Goal: Task Accomplishment & Management: Use online tool/utility

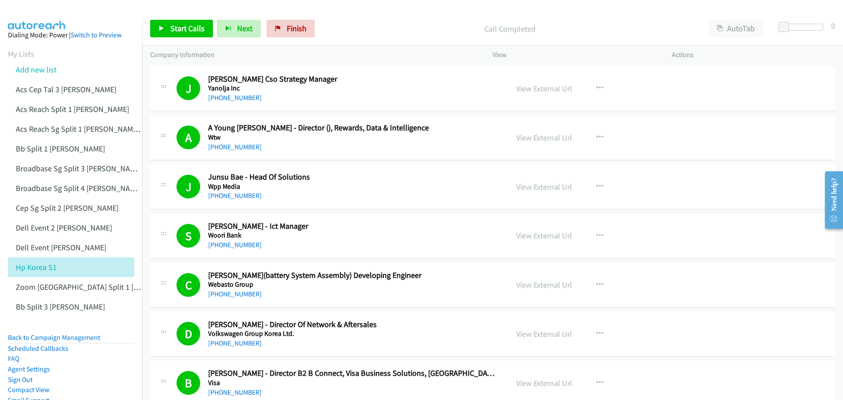
scroll to position [7945, 0]
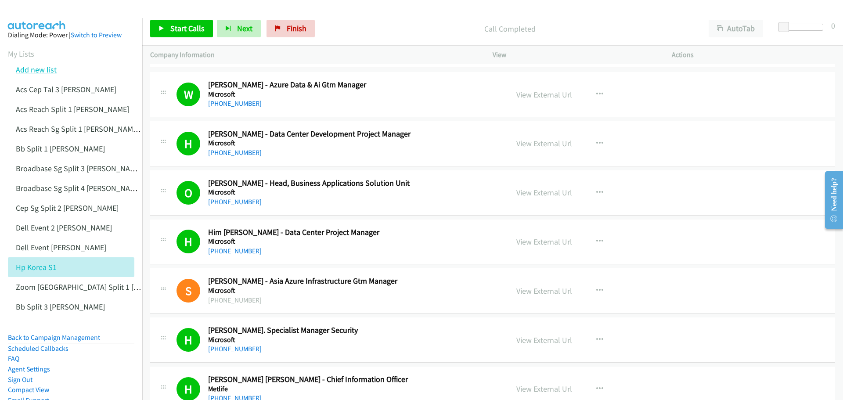
click at [39, 68] on link "Add new list" at bounding box center [36, 70] width 41 height 10
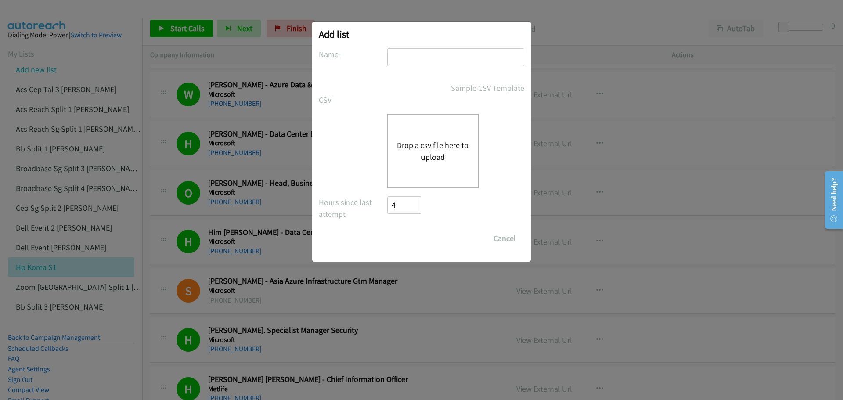
click at [402, 54] on input "text" at bounding box center [455, 57] width 137 height 18
click at [511, 239] on button "Cancel" at bounding box center [504, 239] width 39 height 18
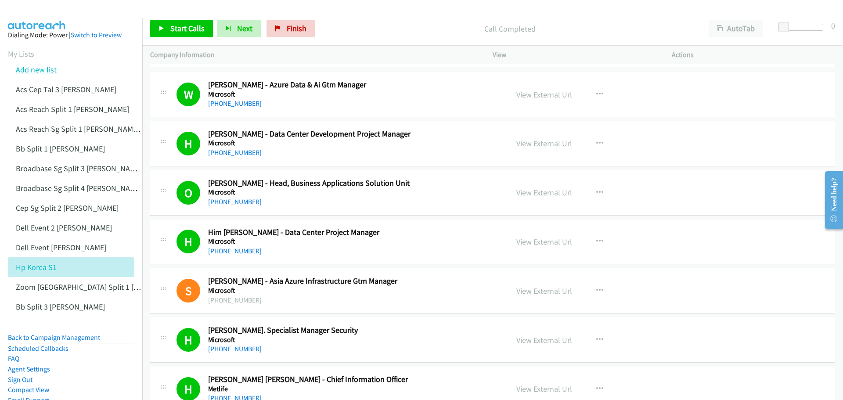
click at [43, 69] on link "Add new list" at bounding box center [36, 70] width 41 height 10
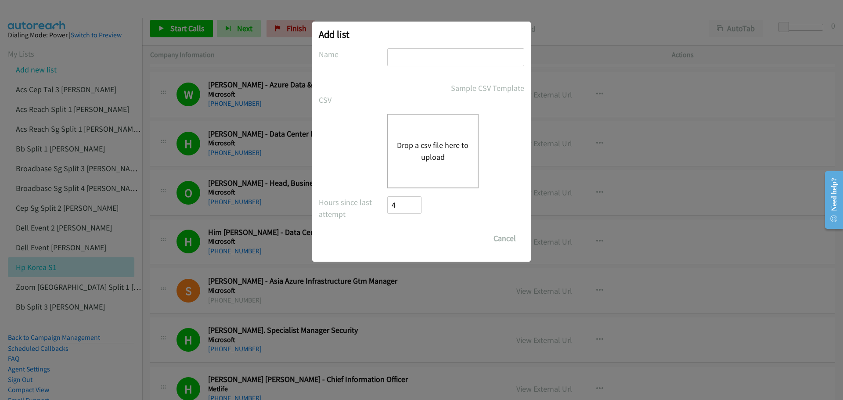
click at [413, 60] on input "text" at bounding box center [455, 57] width 137 height 18
type input "ACS"
click at [513, 238] on button "Cancel" at bounding box center [504, 239] width 39 height 18
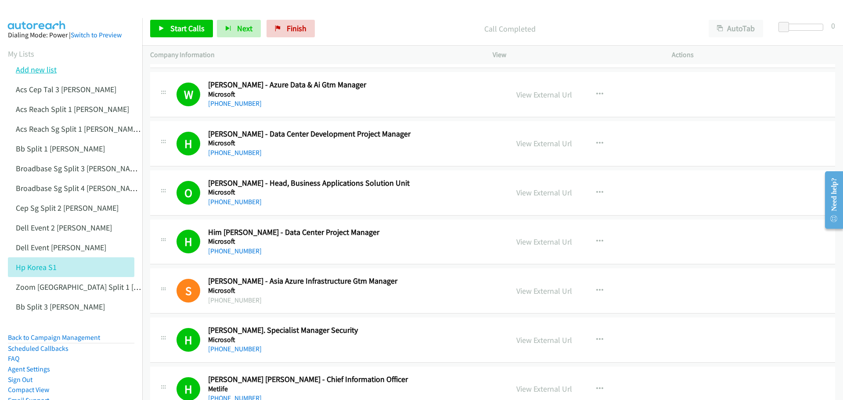
click at [51, 70] on link "Add new list" at bounding box center [36, 70] width 41 height 10
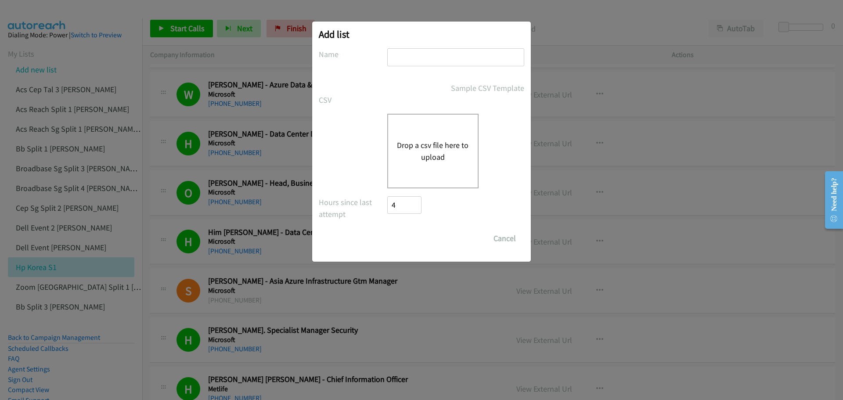
click at [417, 61] on input "text" at bounding box center [455, 57] width 137 height 18
type input "ACS CEP TAL - 2 MIKE"
click at [435, 156] on button "Drop a csv file here to upload" at bounding box center [433, 151] width 72 height 24
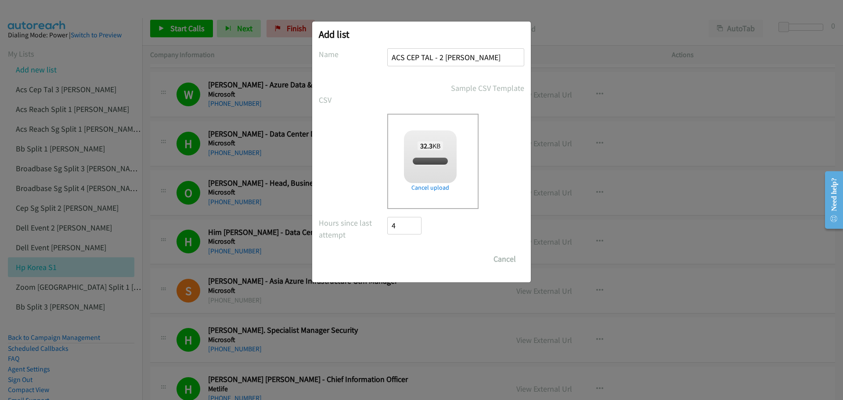
checkbox input "true"
click at [413, 261] on input "Save List" at bounding box center [410, 259] width 46 height 18
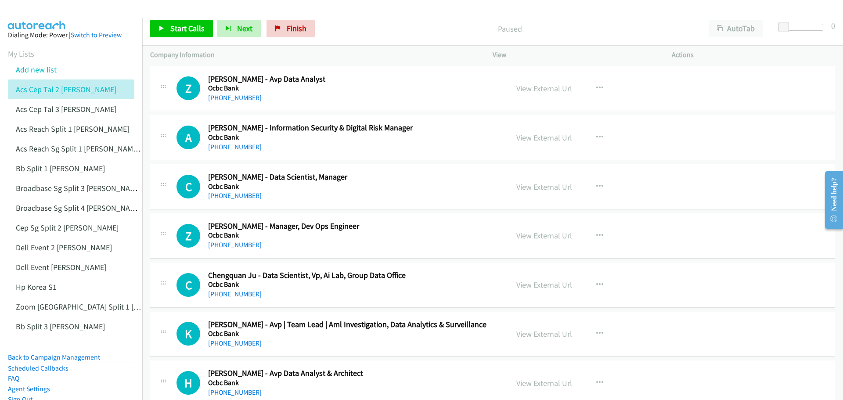
click at [538, 89] on link "View External Url" at bounding box center [544, 88] width 56 height 10
click at [183, 30] on span "Start Calls" at bounding box center [187, 28] width 34 height 10
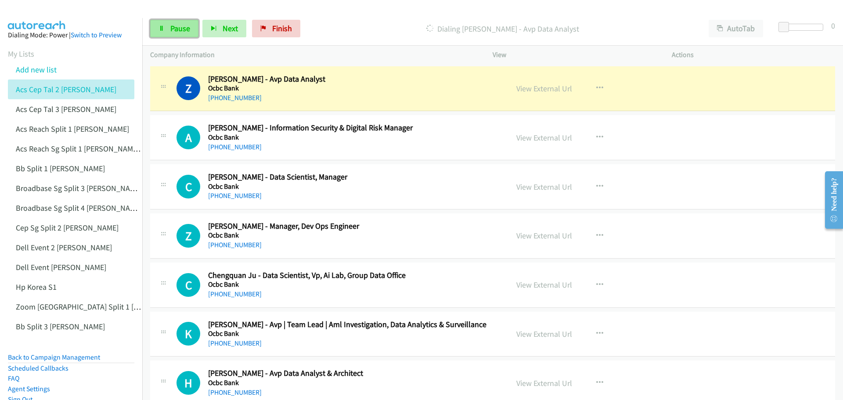
click at [177, 36] on link "Pause" at bounding box center [174, 29] width 48 height 18
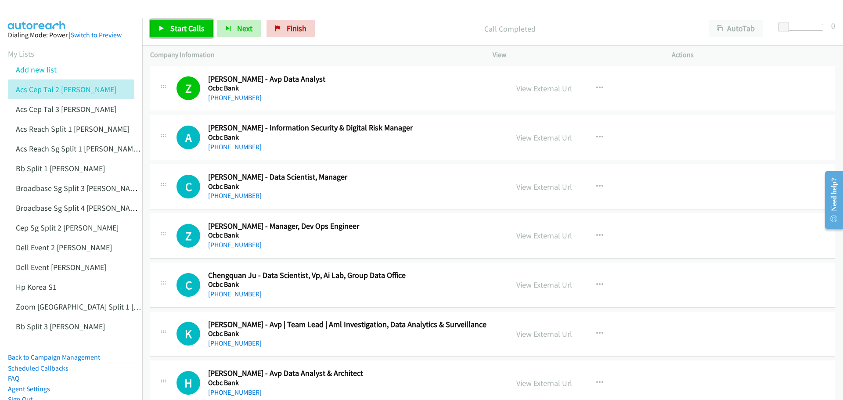
click at [186, 27] on span "Start Calls" at bounding box center [187, 28] width 34 height 10
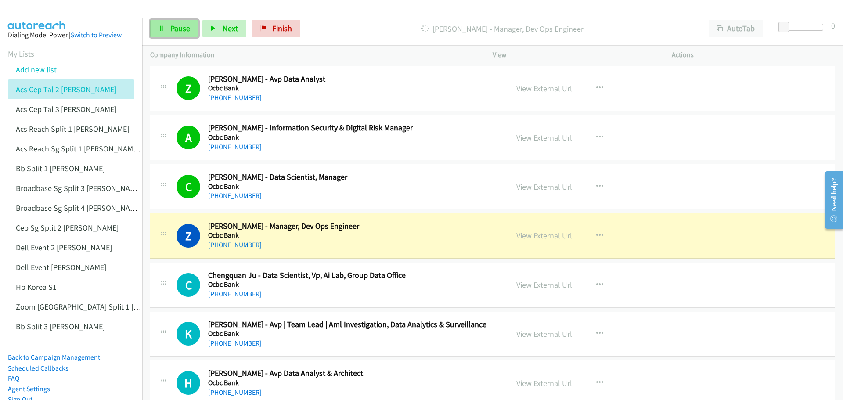
drag, startPoint x: 163, startPoint y: 31, endPoint x: 173, endPoint y: 28, distance: 10.4
click at [163, 31] on icon at bounding box center [161, 29] width 6 height 6
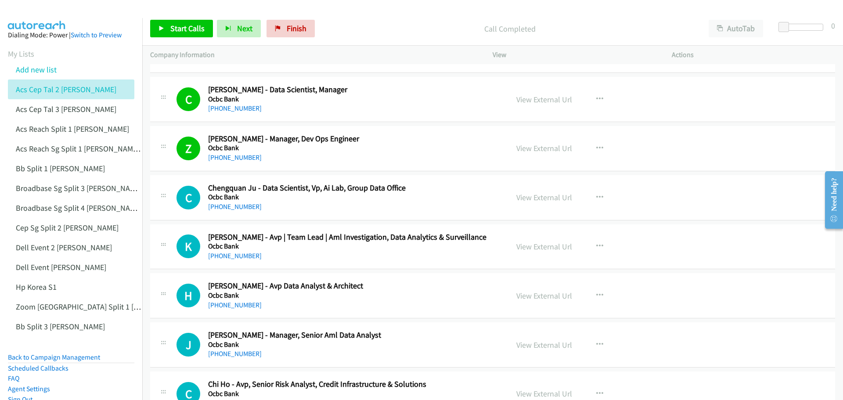
scroll to position [88, 0]
click at [184, 27] on span "Start Calls" at bounding box center [187, 28] width 34 height 10
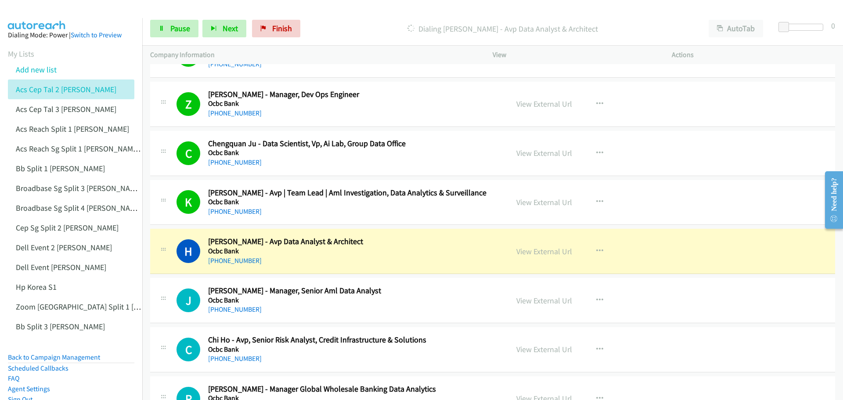
scroll to position [176, 0]
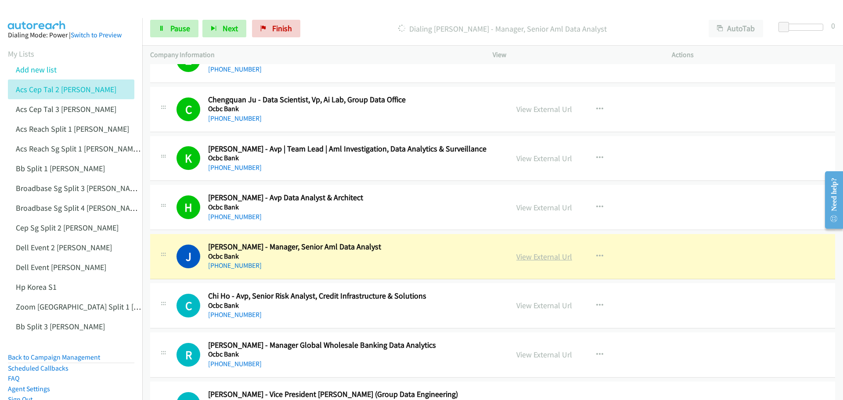
click at [550, 255] on link "View External Url" at bounding box center [544, 257] width 56 height 10
click at [183, 32] on span "Pause" at bounding box center [180, 28] width 20 height 10
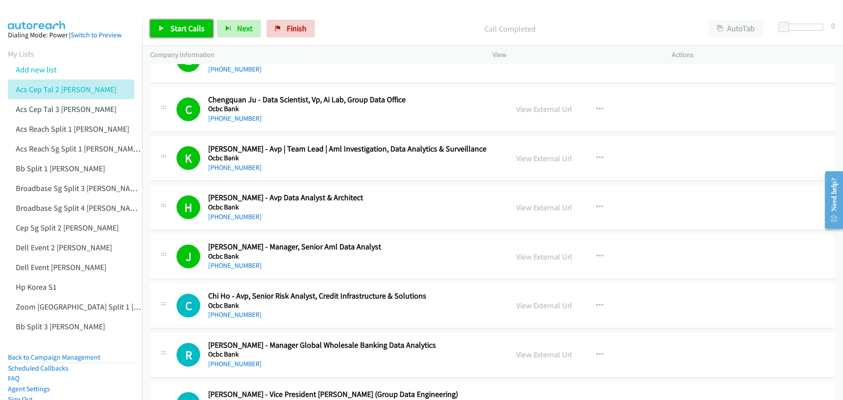
click at [189, 32] on span "Start Calls" at bounding box center [187, 28] width 34 height 10
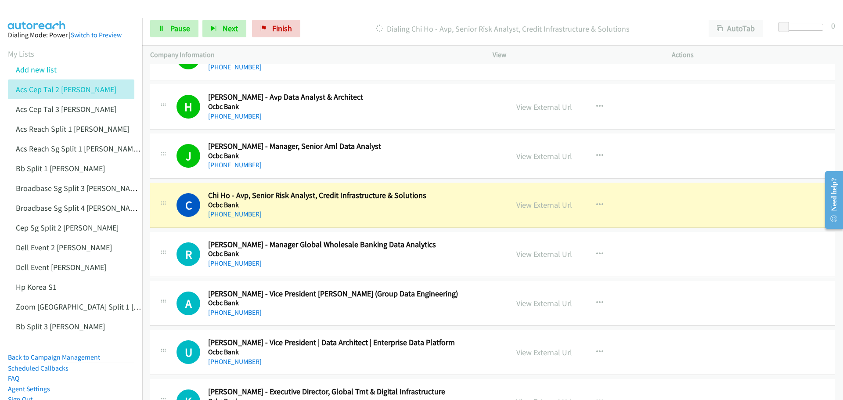
scroll to position [307, 0]
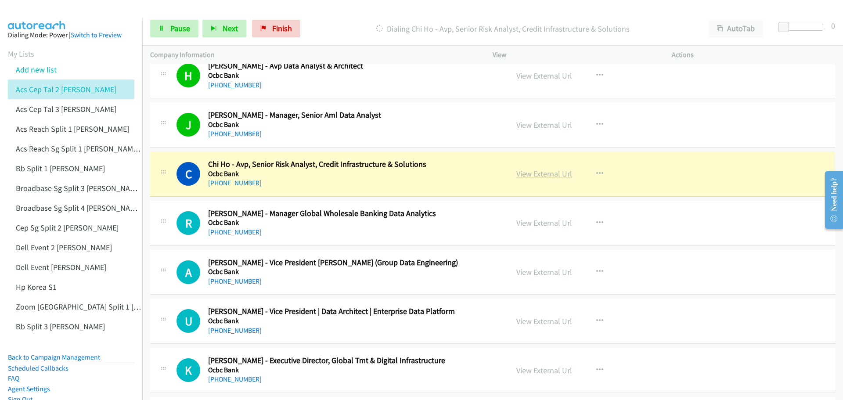
click at [535, 176] on link "View External Url" at bounding box center [544, 174] width 56 height 10
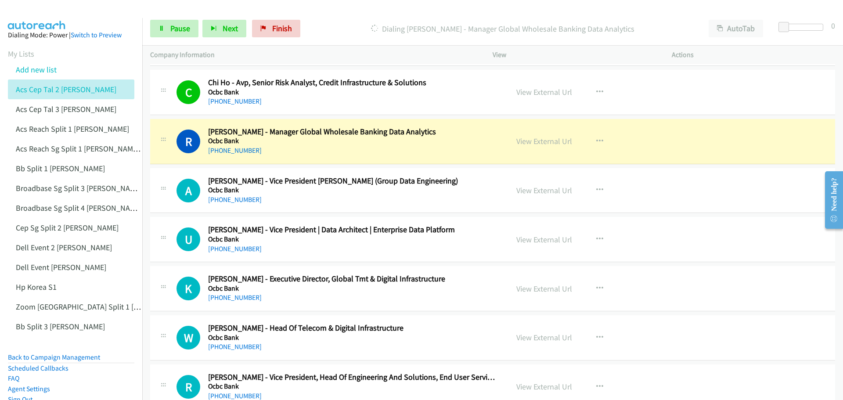
scroll to position [395, 0]
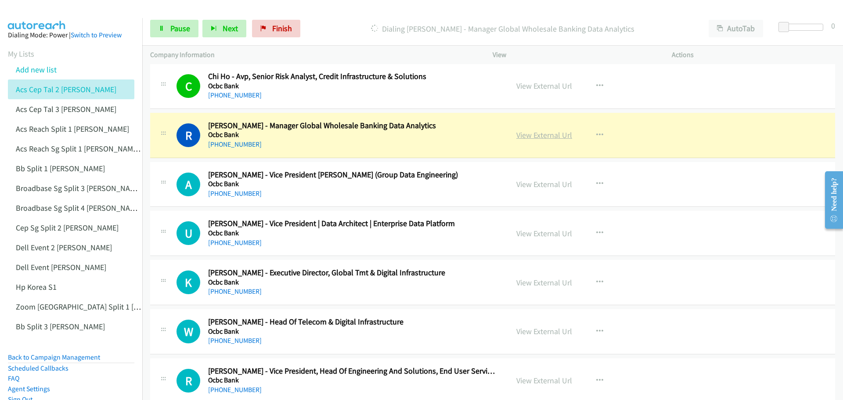
click at [529, 136] on link "View External Url" at bounding box center [544, 135] width 56 height 10
click at [186, 24] on span "Pause" at bounding box center [180, 28] width 20 height 10
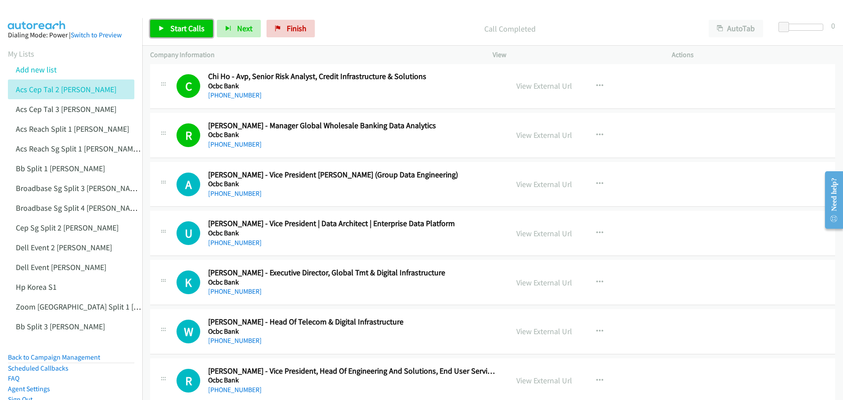
click at [179, 31] on span "Start Calls" at bounding box center [187, 28] width 34 height 10
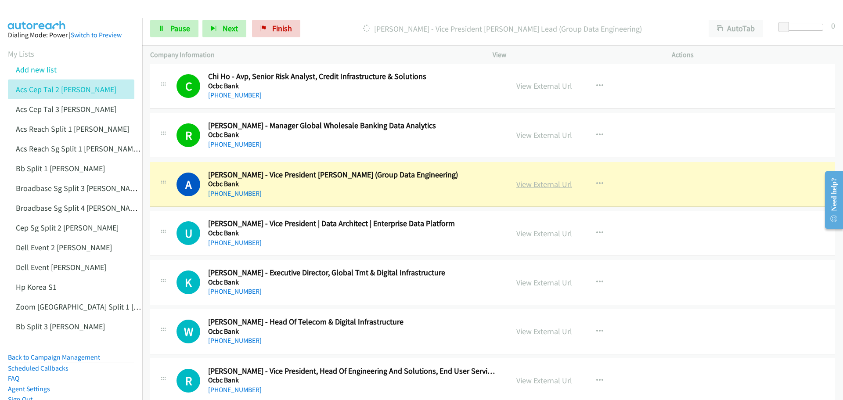
click at [532, 183] on link "View External Url" at bounding box center [544, 184] width 56 height 10
click at [184, 29] on span "Pause" at bounding box center [180, 28] width 20 height 10
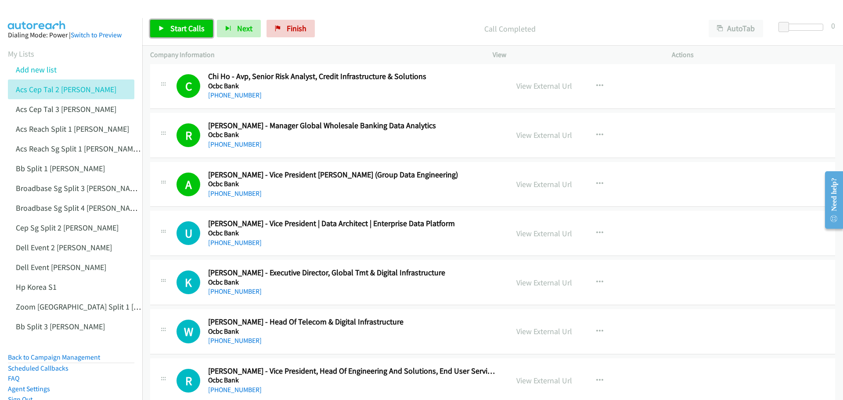
click at [177, 25] on span "Start Calls" at bounding box center [187, 28] width 34 height 10
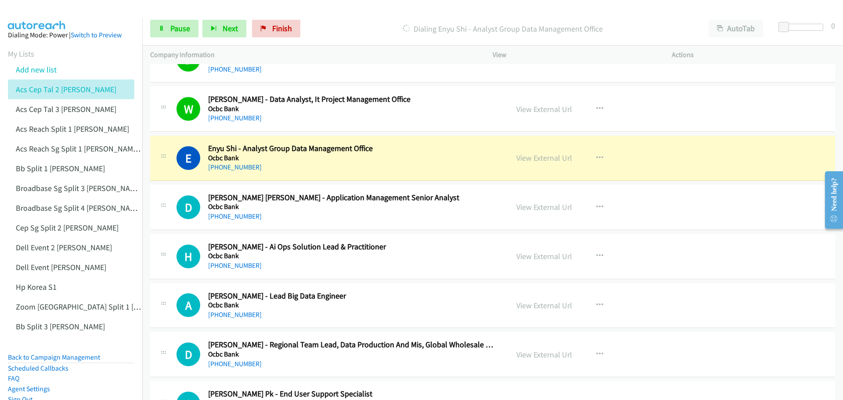
scroll to position [1361, 0]
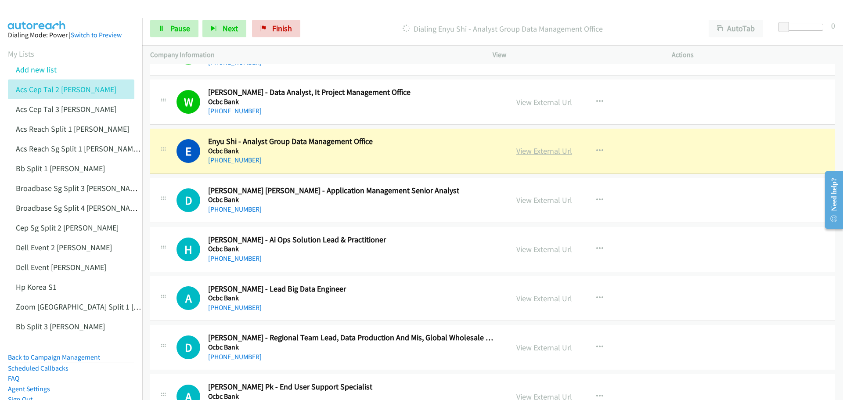
click at [532, 153] on link "View External Url" at bounding box center [544, 151] width 56 height 10
click at [180, 29] on span "Pause" at bounding box center [180, 28] width 20 height 10
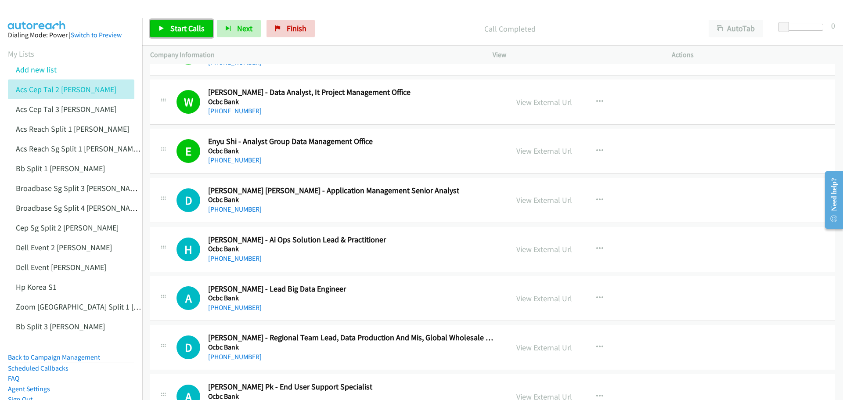
click at [174, 25] on span "Start Calls" at bounding box center [187, 28] width 34 height 10
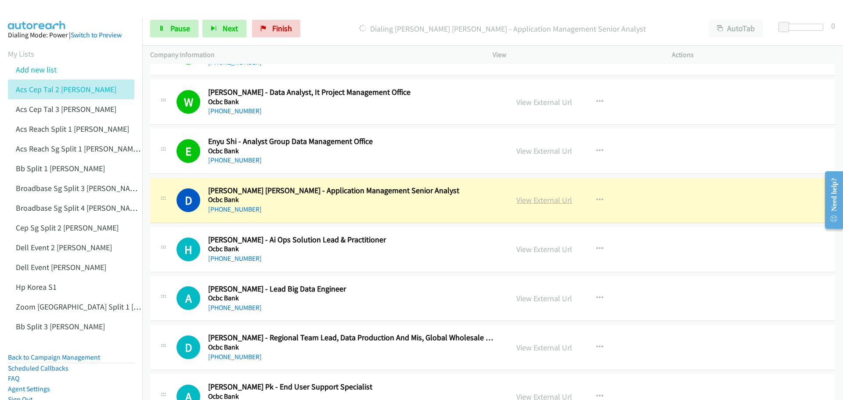
click at [527, 197] on link "View External Url" at bounding box center [544, 200] width 56 height 10
click at [178, 28] on span "Pause" at bounding box center [180, 28] width 20 height 10
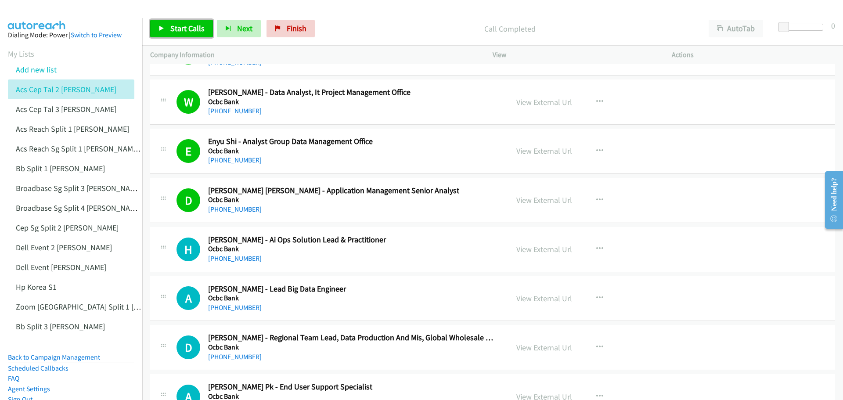
click at [172, 21] on link "Start Calls" at bounding box center [181, 29] width 63 height 18
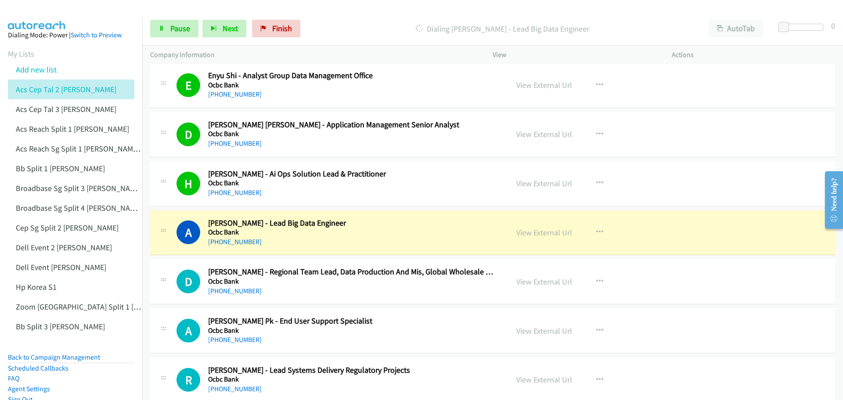
scroll to position [1449, 0]
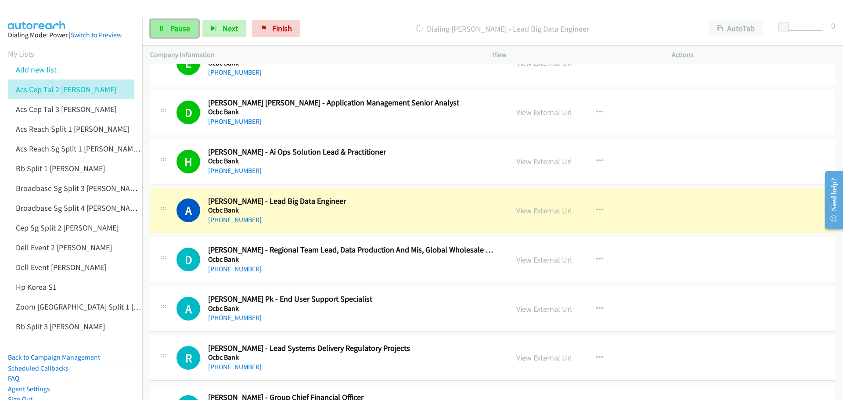
click at [176, 30] on span "Pause" at bounding box center [180, 28] width 20 height 10
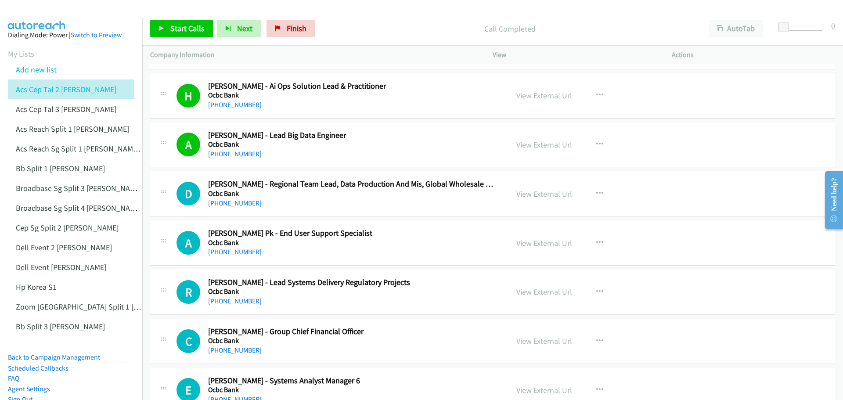
scroll to position [1536, 0]
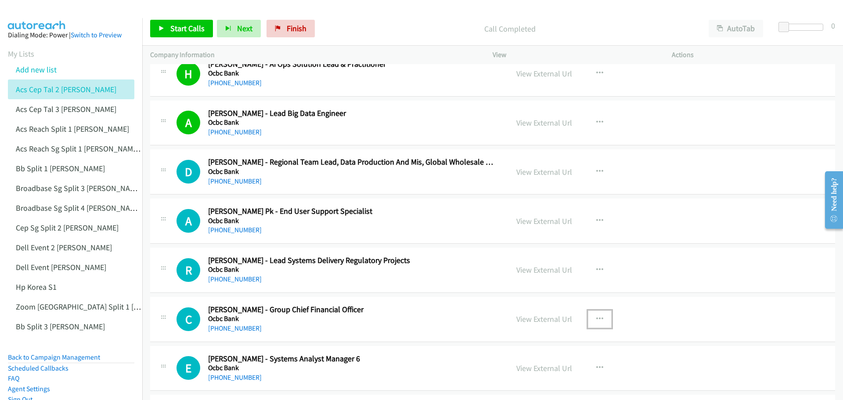
click at [596, 316] on icon "button" at bounding box center [599, 319] width 7 height 7
click at [724, 306] on div at bounding box center [421, 200] width 843 height 400
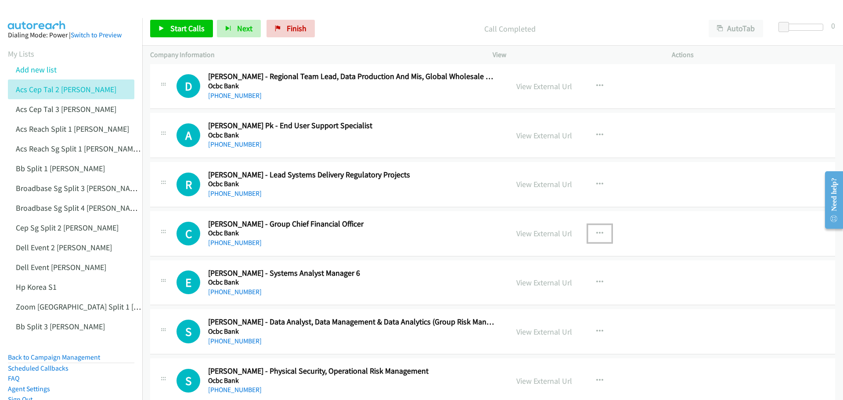
scroll to position [1624, 0]
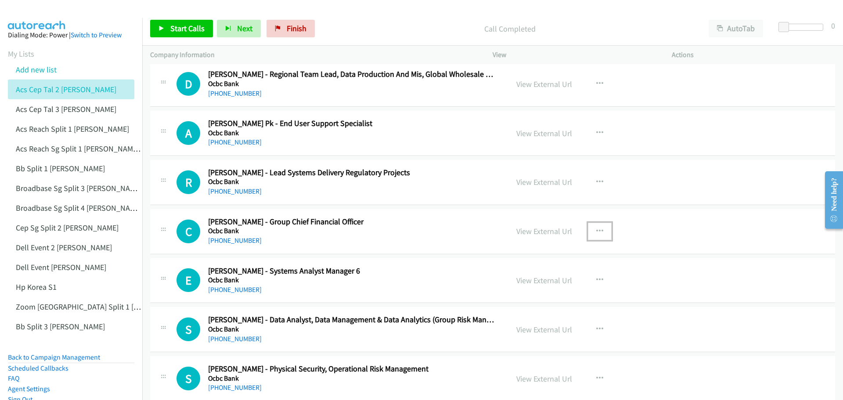
click at [597, 230] on icon "button" at bounding box center [599, 231] width 7 height 7
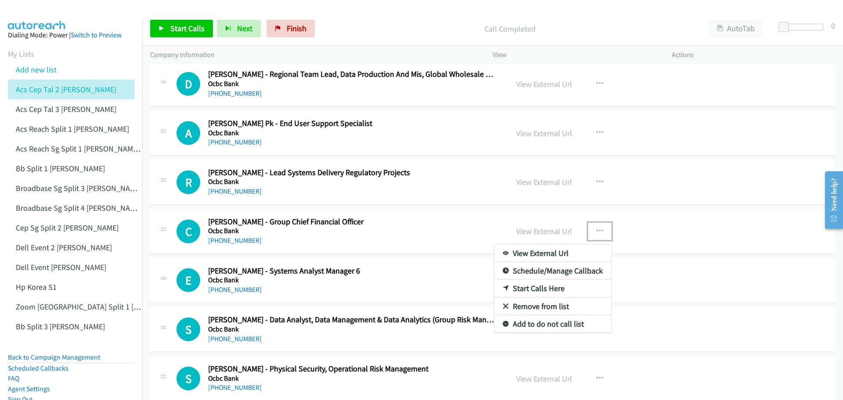
click at [539, 288] on link "Start Calls Here" at bounding box center [552, 289] width 117 height 18
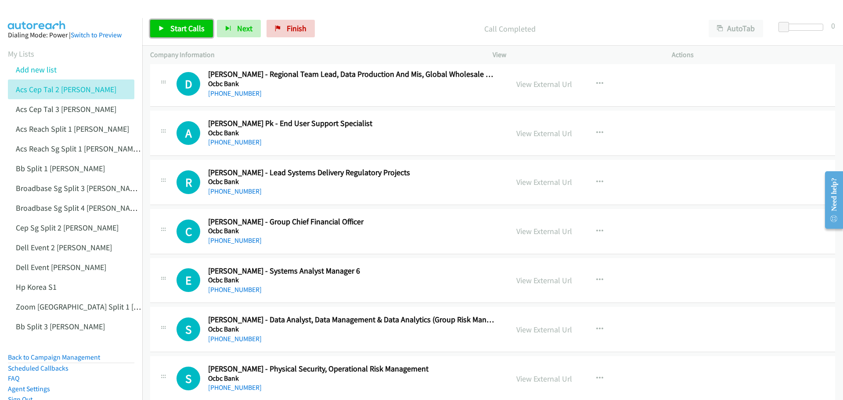
click at [187, 26] on span "Start Calls" at bounding box center [187, 28] width 34 height 10
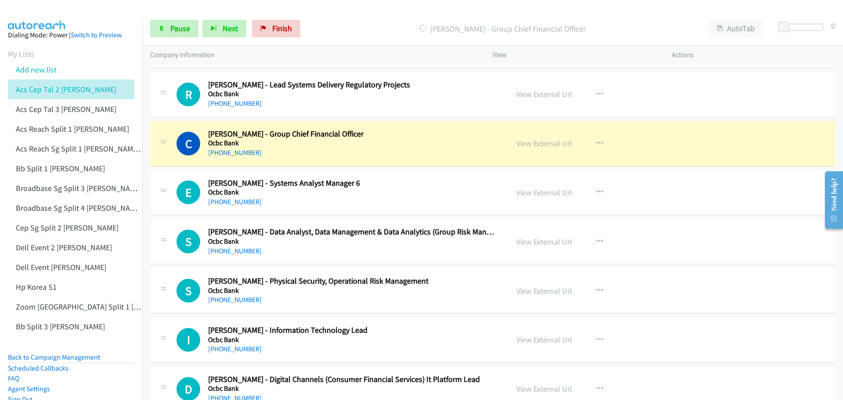
scroll to position [1756, 0]
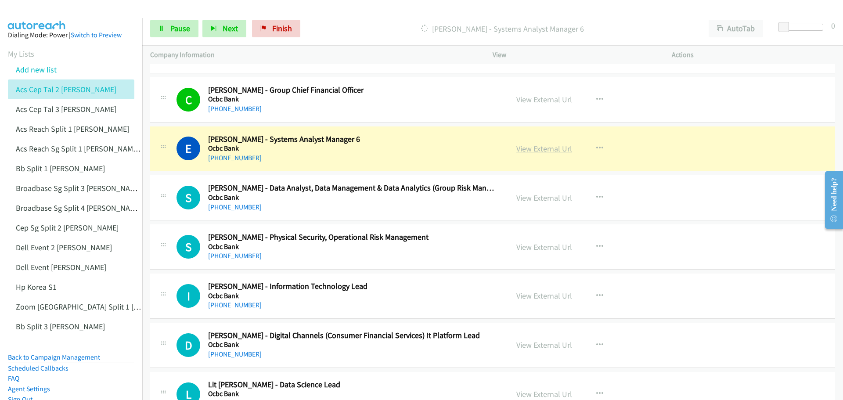
click at [539, 147] on link "View External Url" at bounding box center [544, 149] width 56 height 10
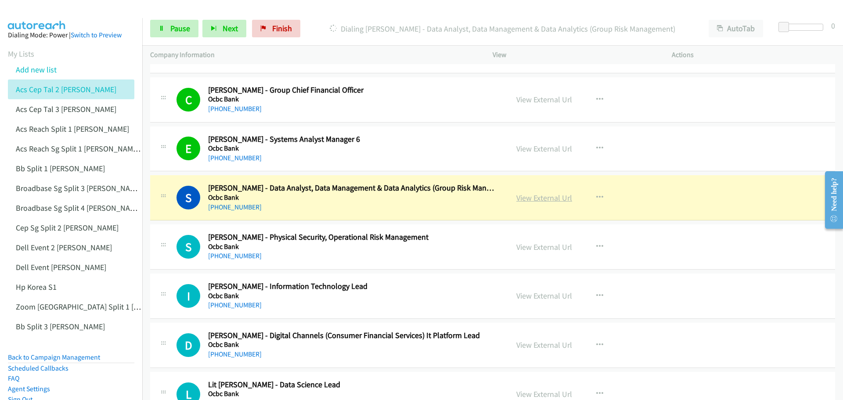
click at [524, 199] on link "View External Url" at bounding box center [544, 198] width 56 height 10
click at [173, 30] on span "Pause" at bounding box center [180, 28] width 20 height 10
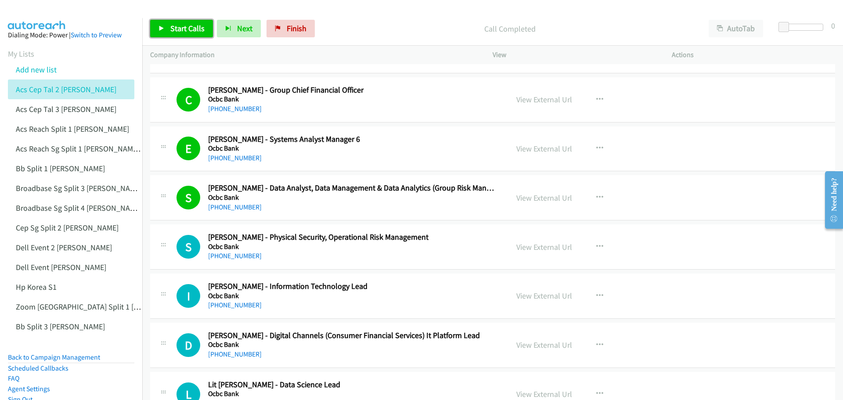
click at [185, 27] on span "Start Calls" at bounding box center [187, 28] width 34 height 10
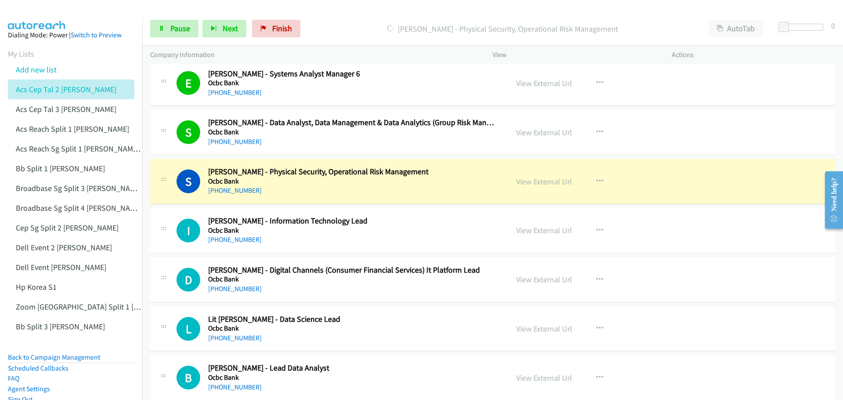
scroll to position [1844, 0]
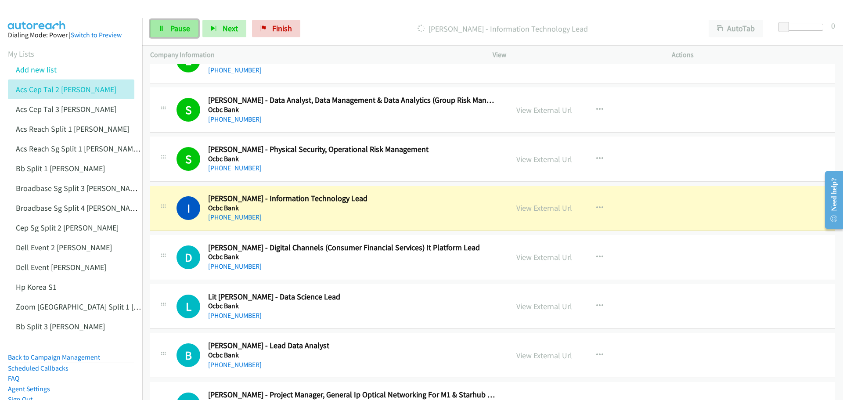
click at [181, 24] on span "Pause" at bounding box center [180, 28] width 20 height 10
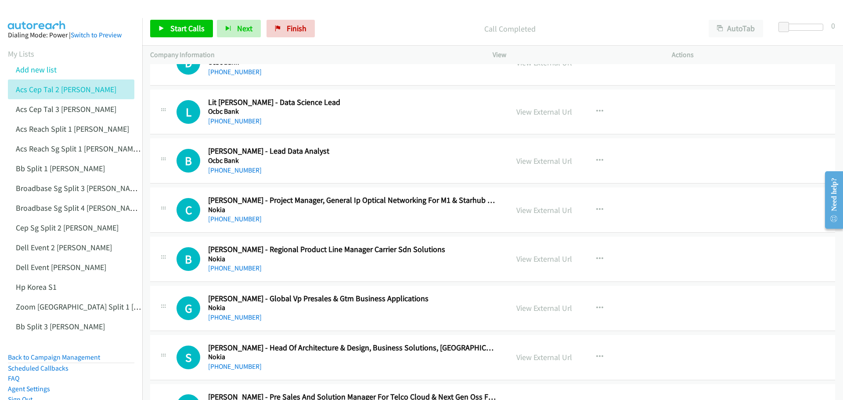
scroll to position [2063, 0]
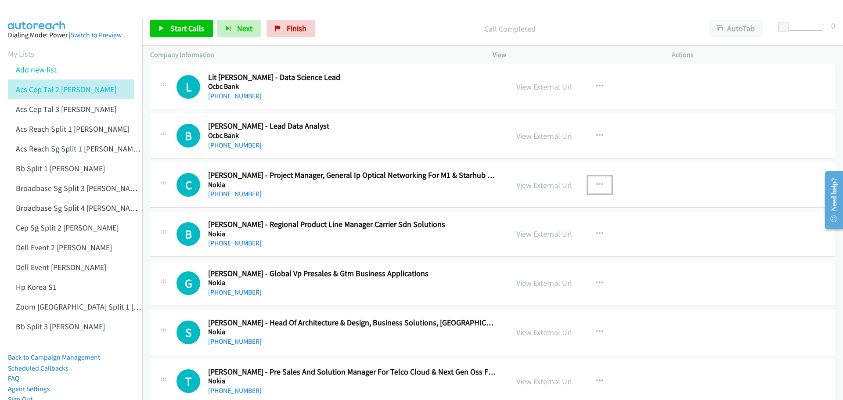
click at [596, 181] on icon "button" at bounding box center [599, 184] width 7 height 7
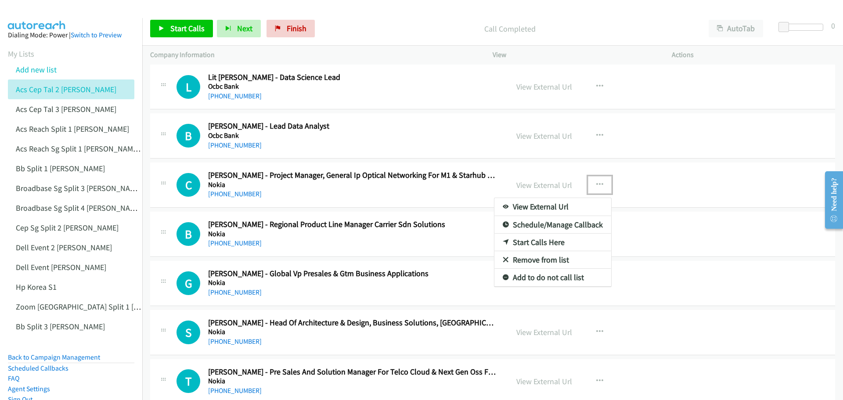
click at [539, 241] on link "Start Calls Here" at bounding box center [552, 243] width 117 height 18
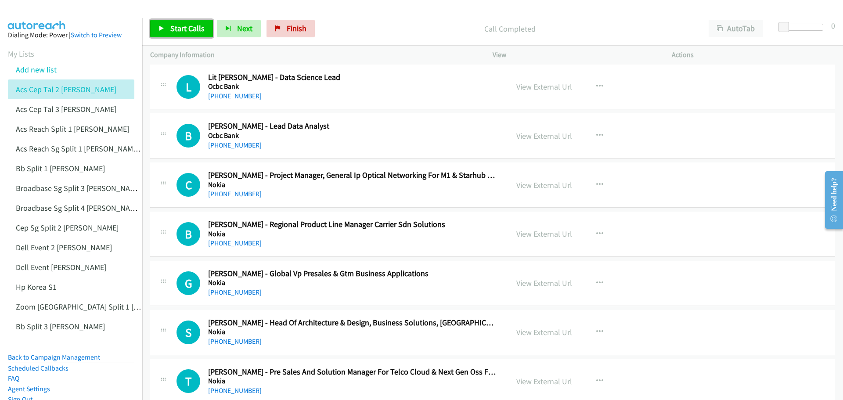
click at [184, 29] on span "Start Calls" at bounding box center [187, 28] width 34 height 10
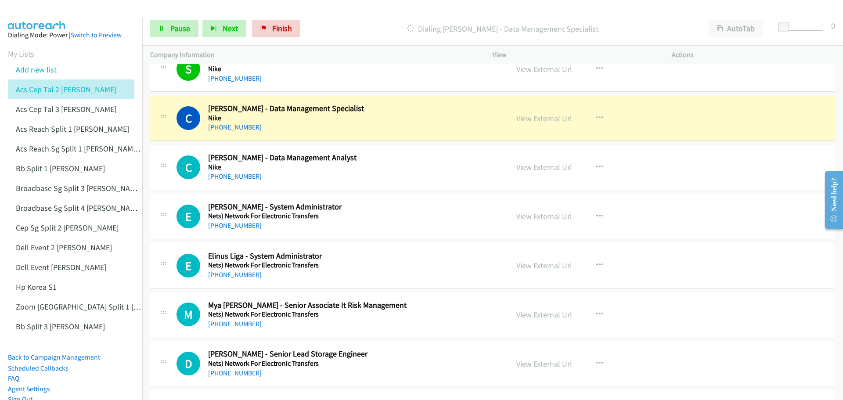
scroll to position [2941, 0]
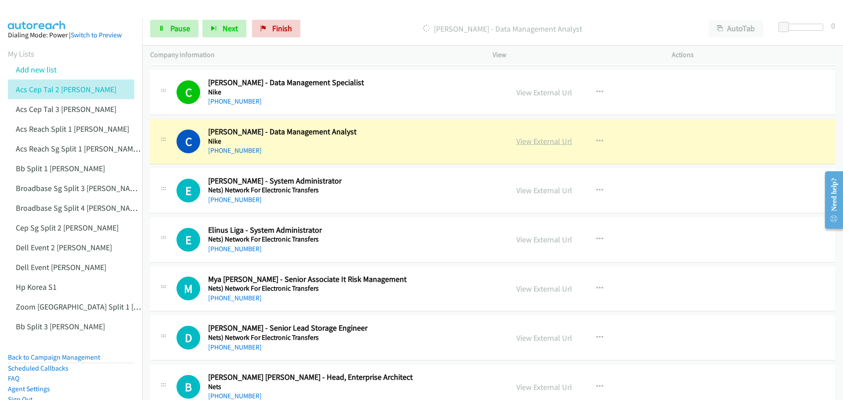
click at [521, 142] on link "View External Url" at bounding box center [544, 141] width 56 height 10
click at [169, 39] on div "Start Calls Pause Next Finish Dialing Chandrika Elango - Data Management Analys…" at bounding box center [492, 29] width 701 height 34
click at [177, 27] on span "Pause" at bounding box center [180, 28] width 20 height 10
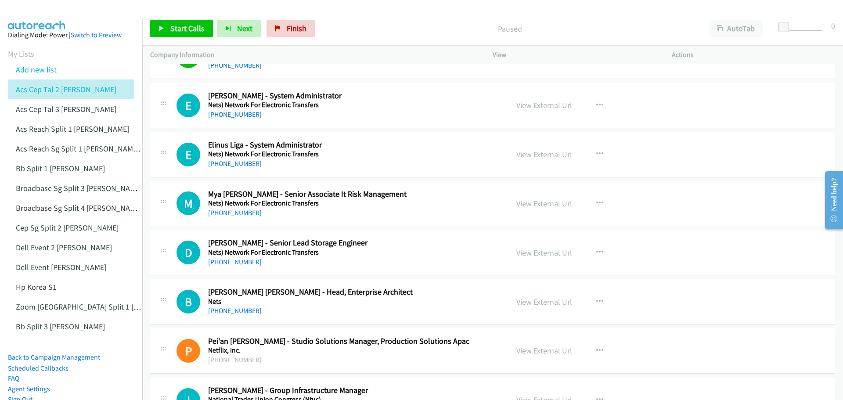
scroll to position [3029, 0]
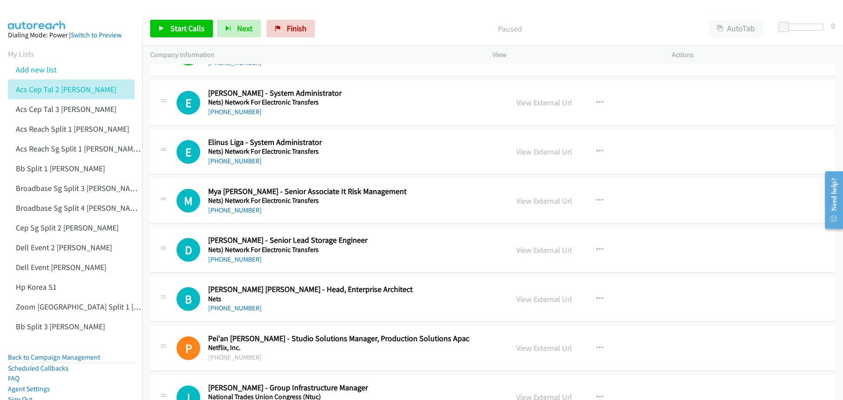
click at [184, 17] on div "Start Calls Pause Next Finish Paused AutoTab AutoTab 0" at bounding box center [492, 29] width 701 height 34
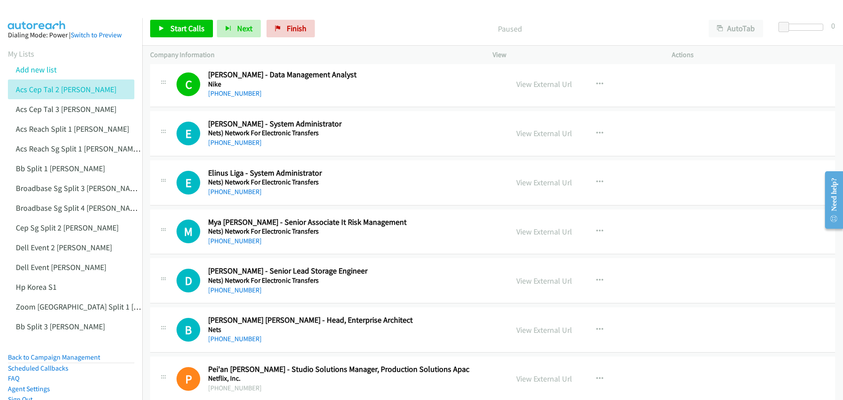
scroll to position [2985, 0]
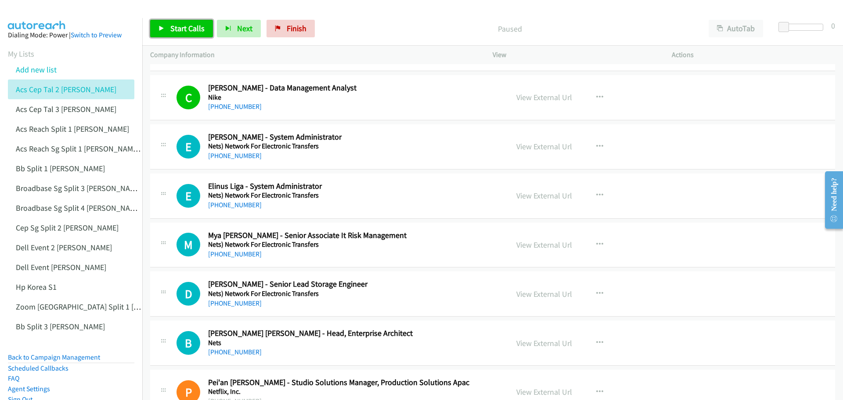
click at [183, 23] on span "Start Calls" at bounding box center [187, 28] width 34 height 10
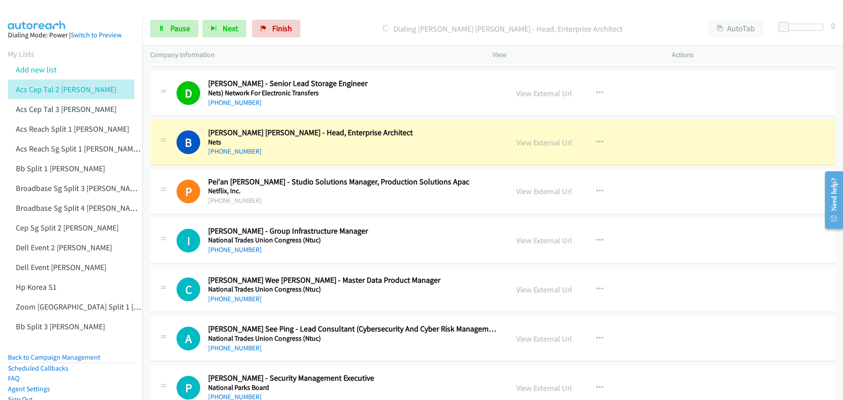
scroll to position [3204, 0]
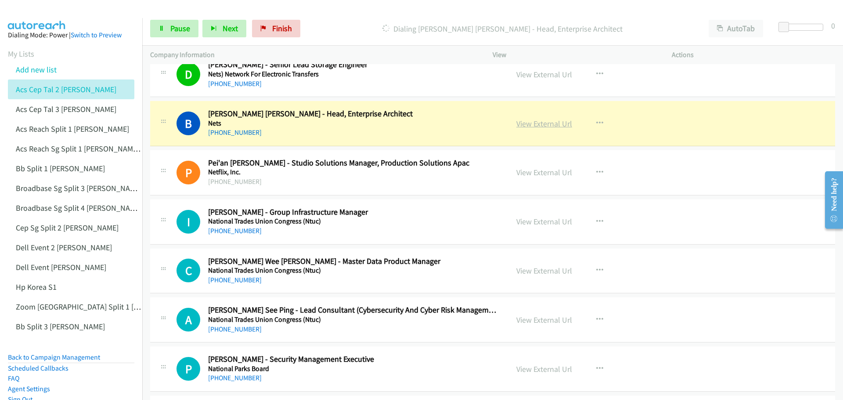
click at [542, 124] on link "View External Url" at bounding box center [544, 124] width 56 height 10
click at [168, 25] on link "Pause" at bounding box center [174, 29] width 48 height 18
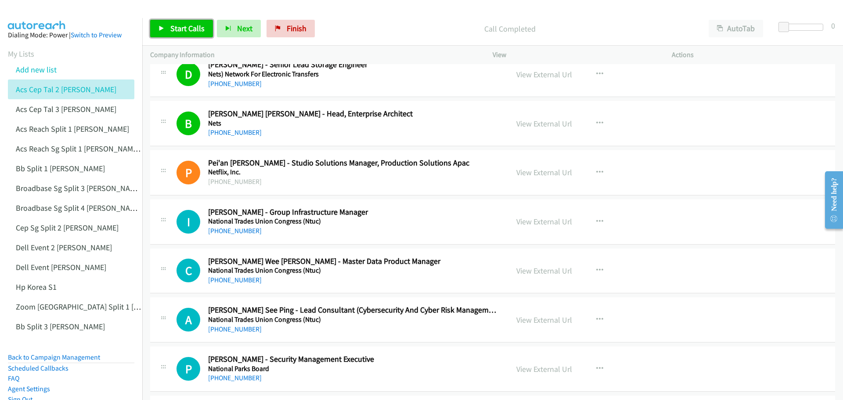
click at [176, 30] on span "Start Calls" at bounding box center [187, 28] width 34 height 10
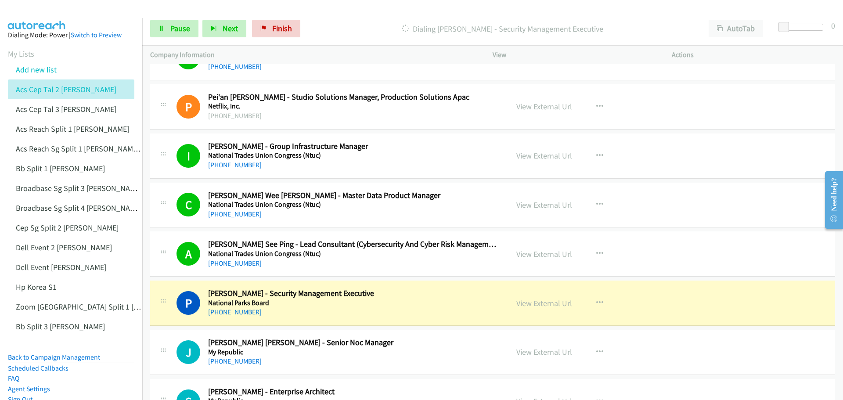
scroll to position [3292, 0]
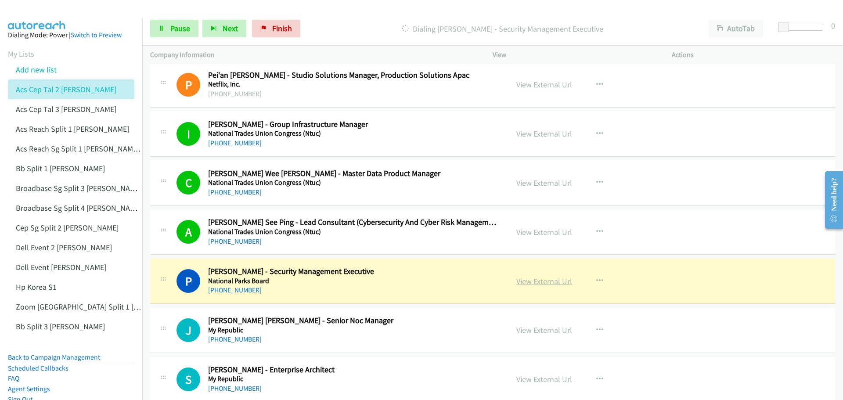
click at [543, 280] on link "View External Url" at bounding box center [544, 281] width 56 height 10
click at [169, 29] on link "Pause" at bounding box center [174, 29] width 48 height 18
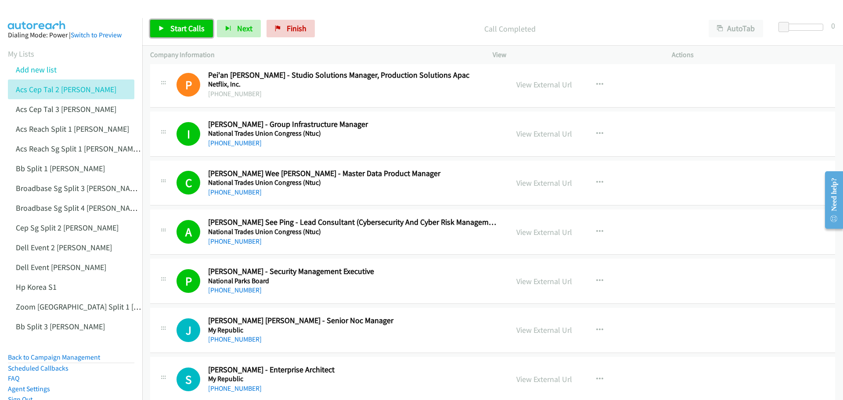
click at [191, 28] on span "Start Calls" at bounding box center [187, 28] width 34 height 10
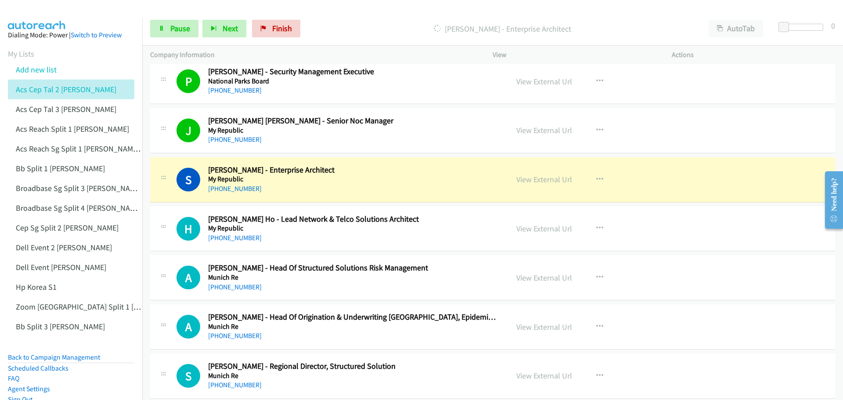
scroll to position [3512, 0]
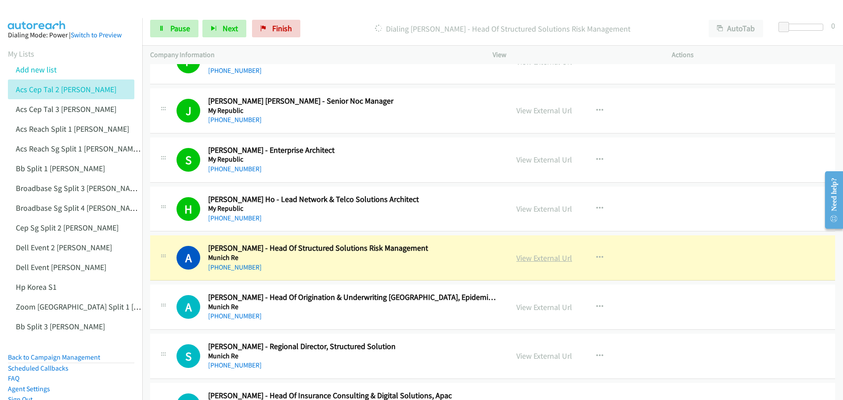
click at [549, 258] on link "View External Url" at bounding box center [544, 258] width 56 height 10
click at [170, 24] on span "Pause" at bounding box center [180, 28] width 20 height 10
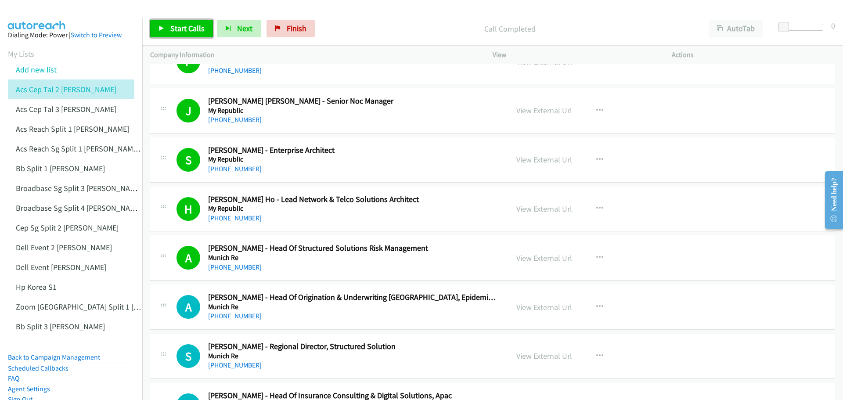
click at [200, 25] on span "Start Calls" at bounding box center [187, 28] width 34 height 10
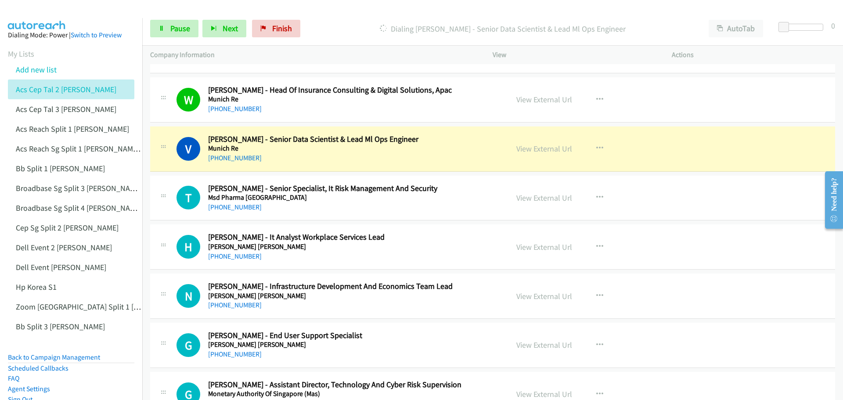
scroll to position [3819, 0]
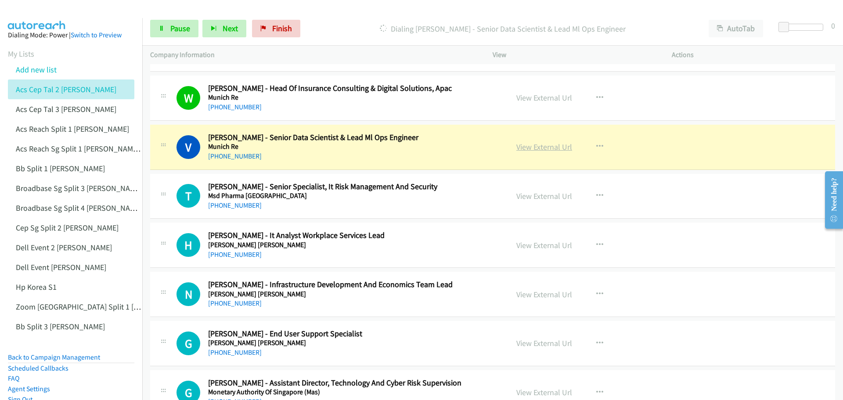
click at [541, 144] on link "View External Url" at bounding box center [544, 147] width 56 height 10
click at [175, 26] on span "Pause" at bounding box center [180, 28] width 20 height 10
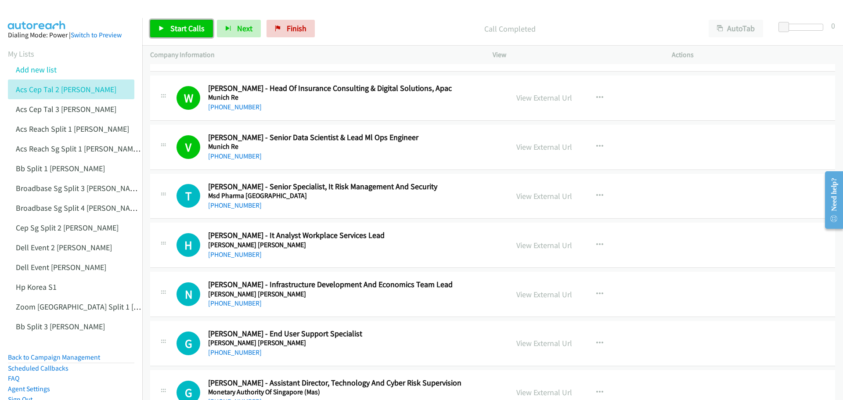
click at [197, 25] on span "Start Calls" at bounding box center [187, 28] width 34 height 10
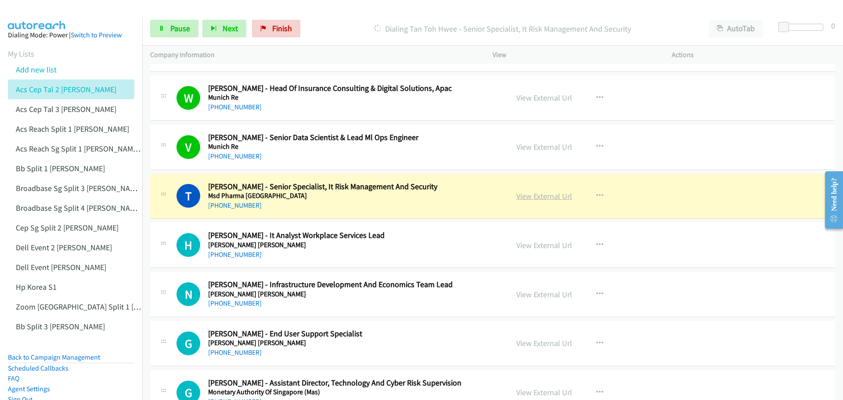
click at [551, 197] on link "View External Url" at bounding box center [544, 196] width 56 height 10
click at [179, 26] on span "Pause" at bounding box center [180, 28] width 20 height 10
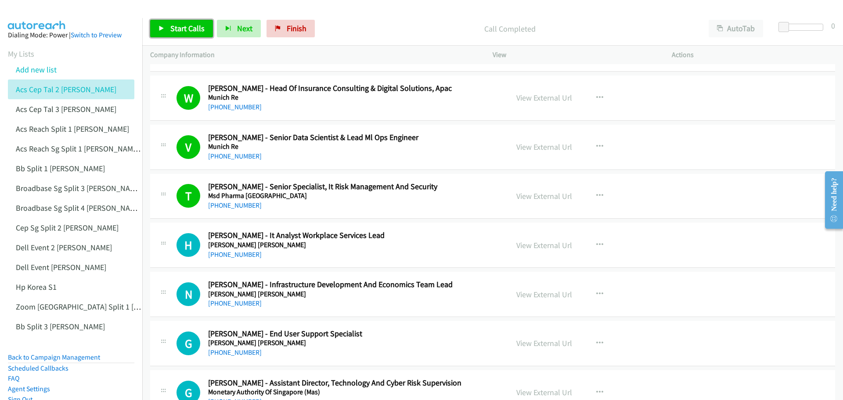
click at [183, 28] on span "Start Calls" at bounding box center [187, 28] width 34 height 10
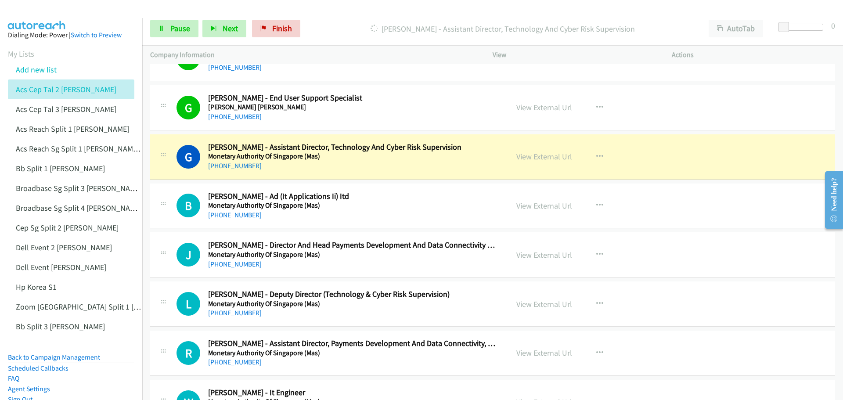
scroll to position [4082, 0]
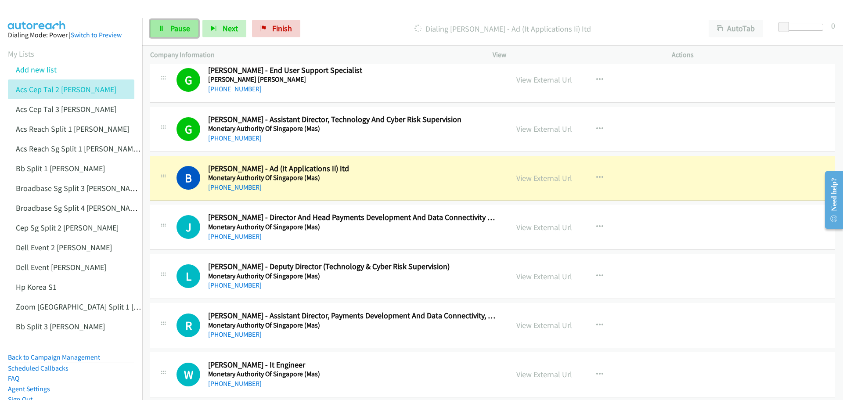
click at [183, 32] on span "Pause" at bounding box center [180, 28] width 20 height 10
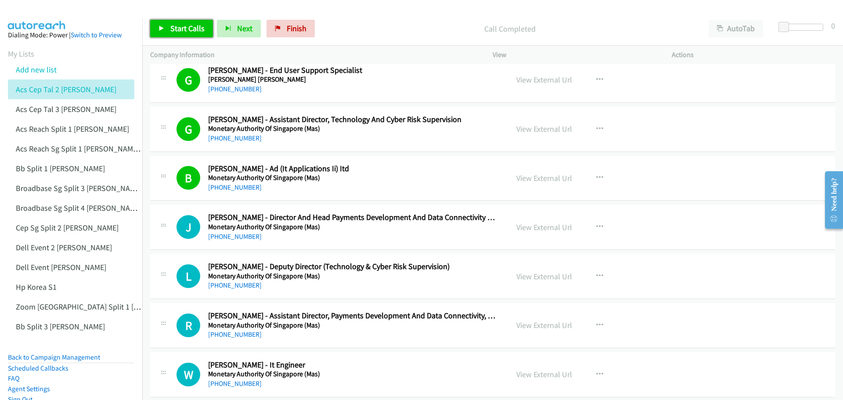
click at [183, 29] on span "Start Calls" at bounding box center [187, 28] width 34 height 10
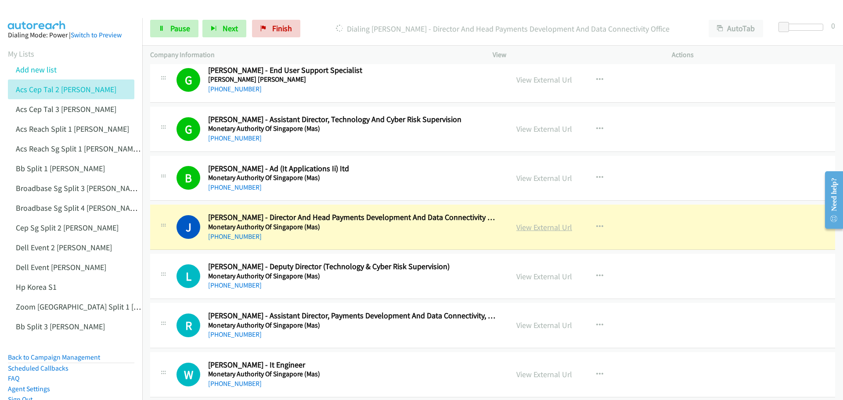
click at [549, 229] on link "View External Url" at bounding box center [544, 227] width 56 height 10
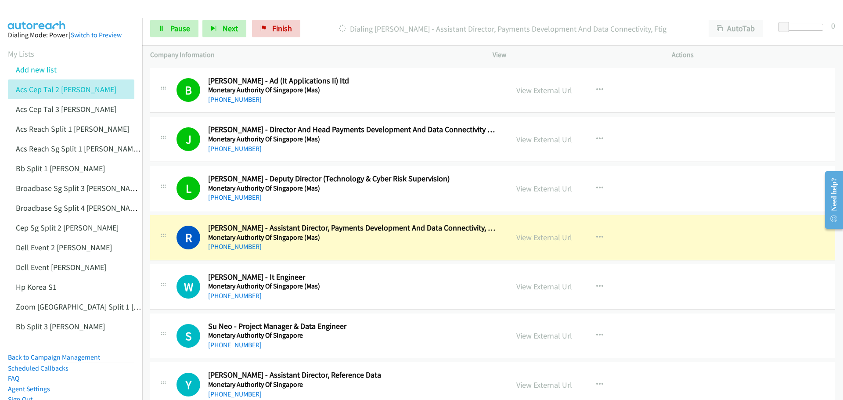
scroll to position [4214, 0]
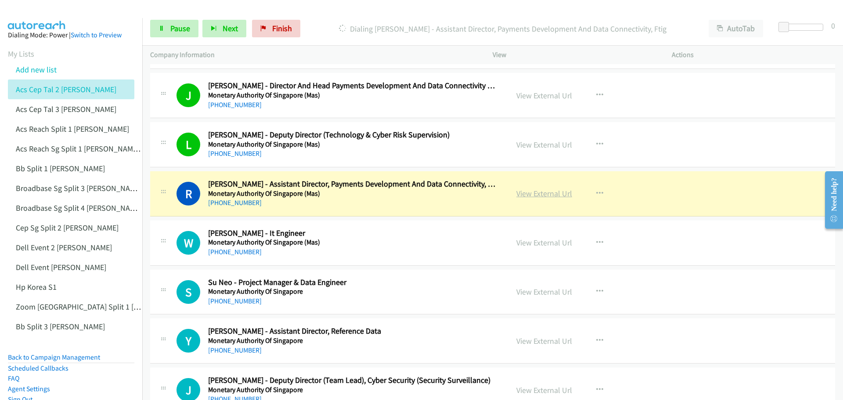
click at [538, 195] on link "View External Url" at bounding box center [544, 193] width 56 height 10
click at [186, 31] on span "Pause" at bounding box center [180, 28] width 20 height 10
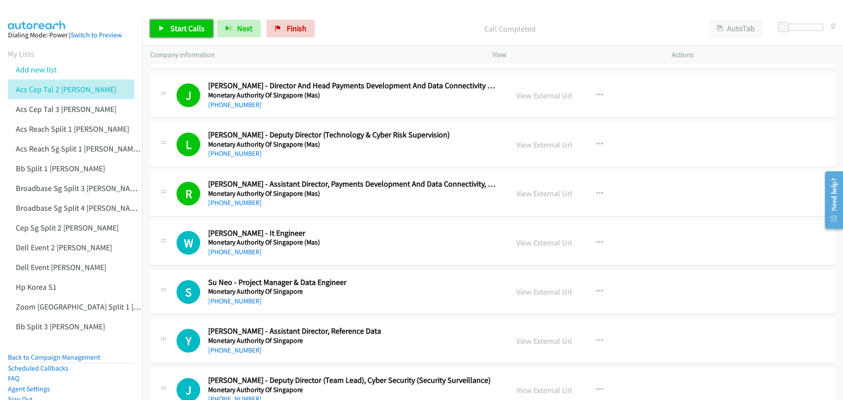
click at [182, 20] on link "Start Calls" at bounding box center [181, 29] width 63 height 18
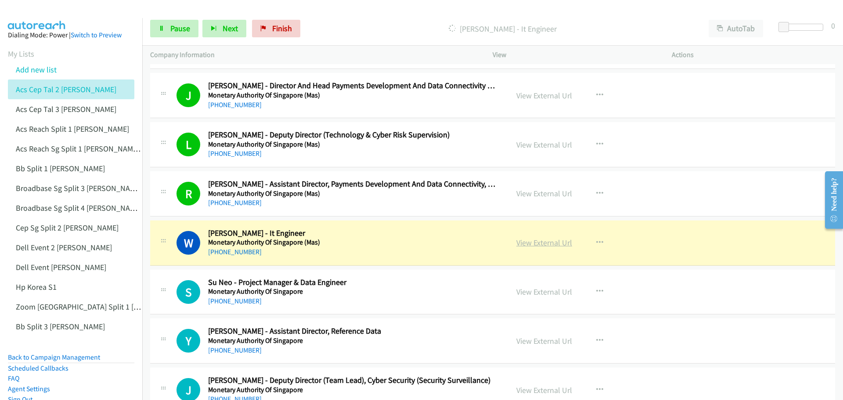
click at [540, 243] on link "View External Url" at bounding box center [544, 242] width 56 height 10
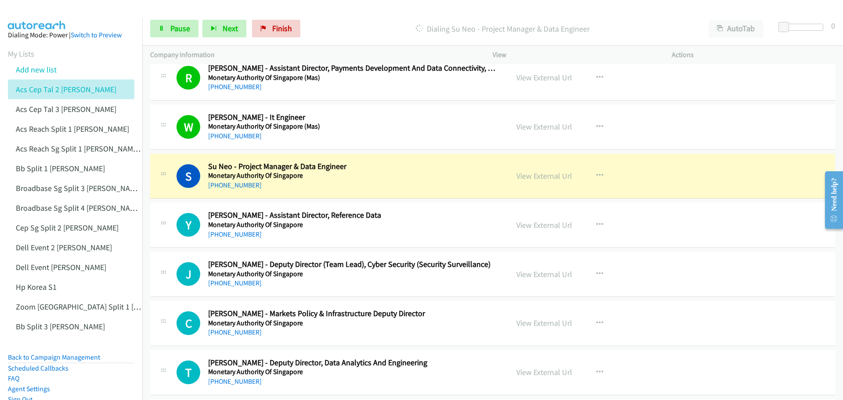
scroll to position [4390, 0]
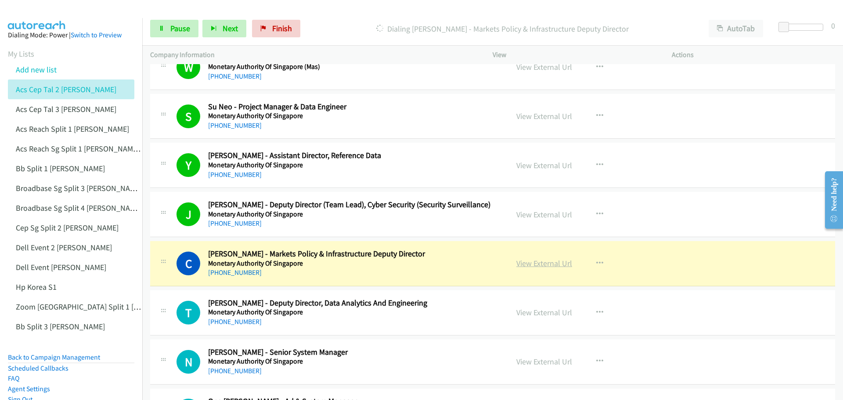
click at [544, 262] on link "View External Url" at bounding box center [544, 263] width 56 height 10
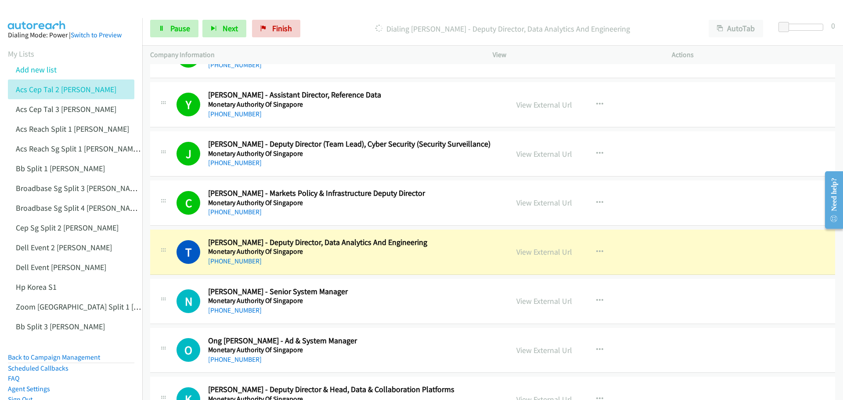
scroll to position [4477, 0]
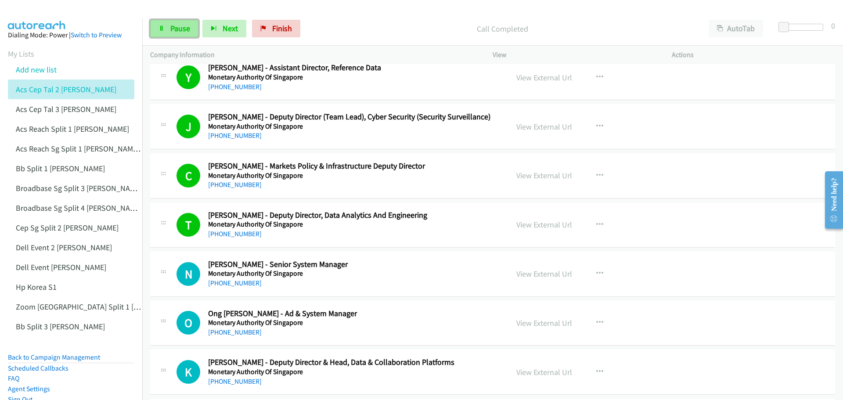
click at [182, 30] on span "Pause" at bounding box center [180, 28] width 20 height 10
click at [191, 30] on span "Start Calls" at bounding box center [187, 28] width 34 height 10
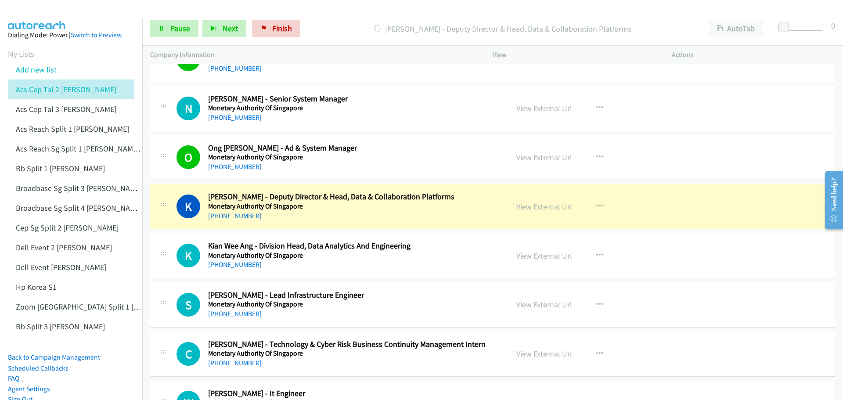
scroll to position [4653, 0]
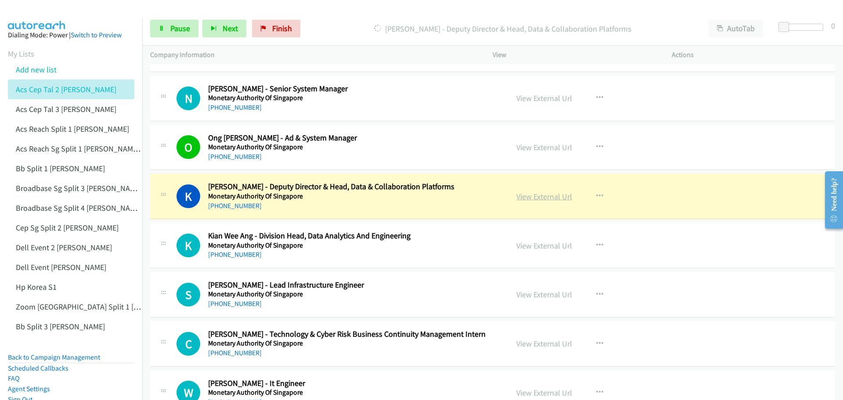
click at [545, 197] on link "View External Url" at bounding box center [544, 196] width 56 height 10
click at [184, 30] on span "Pause" at bounding box center [180, 28] width 20 height 10
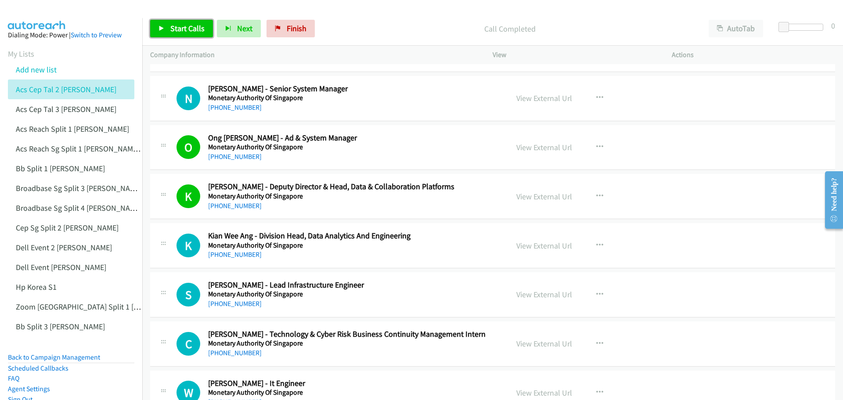
click at [172, 24] on span "Start Calls" at bounding box center [187, 28] width 34 height 10
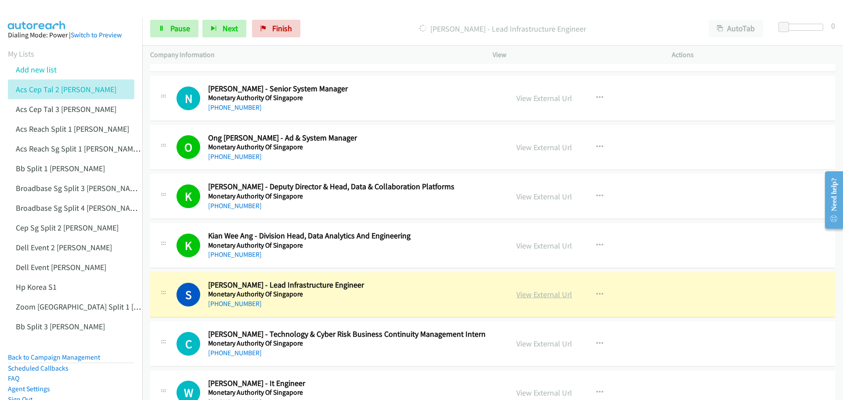
click at [540, 295] on link "View External Url" at bounding box center [544, 294] width 56 height 10
click at [180, 28] on span "Pause" at bounding box center [180, 28] width 20 height 10
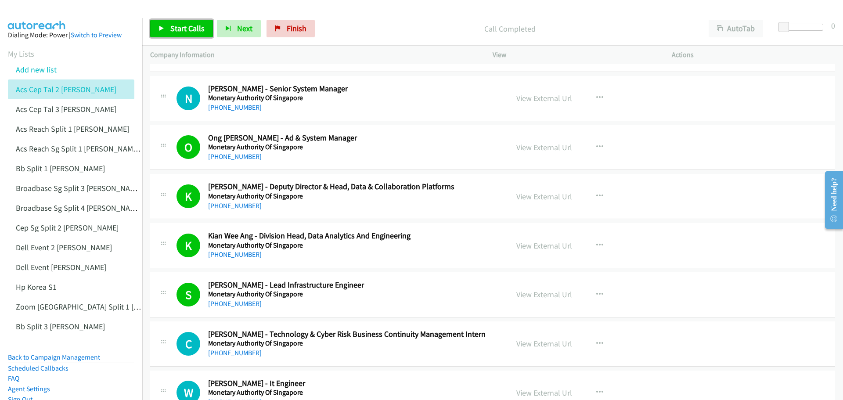
click at [183, 31] on span "Start Calls" at bounding box center [187, 28] width 34 height 10
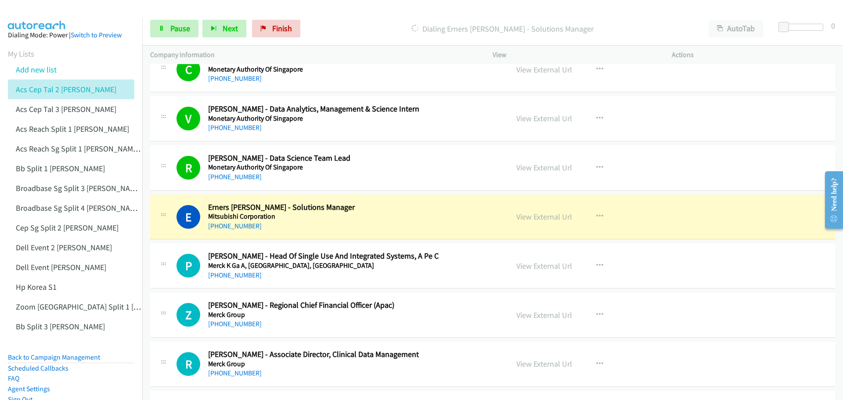
scroll to position [5092, 0]
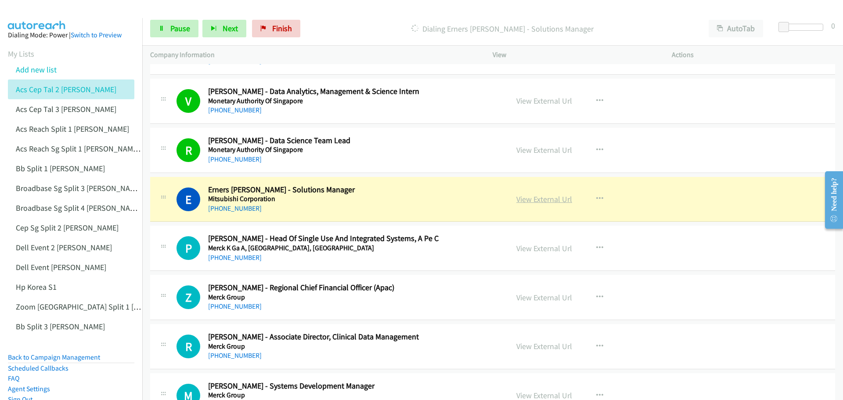
click at [519, 199] on link "View External Url" at bounding box center [544, 199] width 56 height 10
click at [171, 30] on span "Pause" at bounding box center [180, 28] width 20 height 10
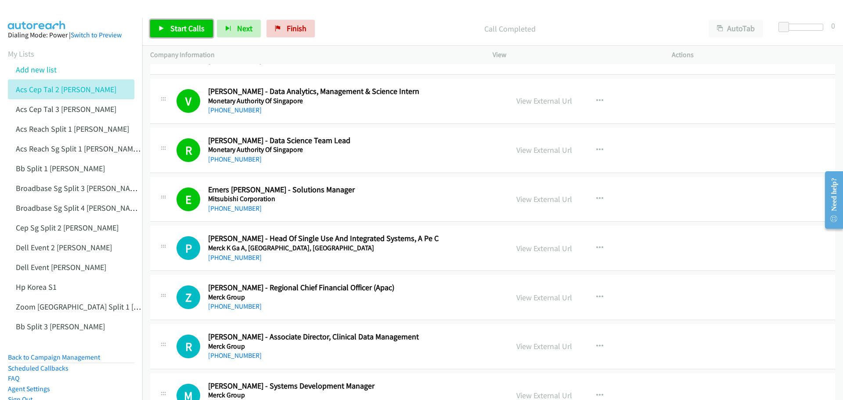
click at [192, 25] on span "Start Calls" at bounding box center [187, 28] width 34 height 10
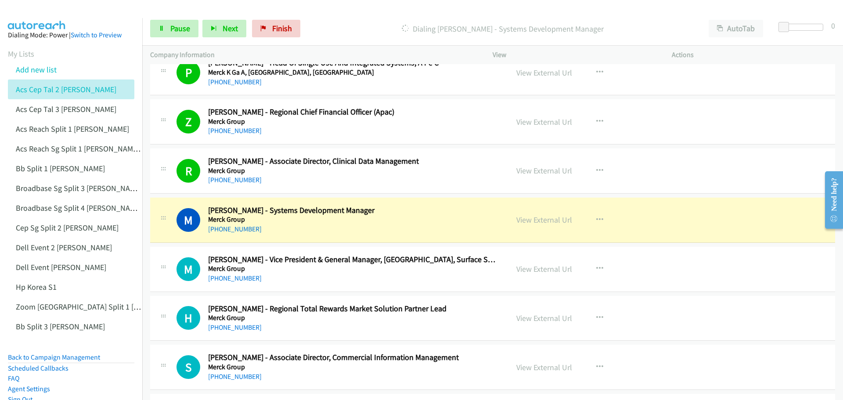
scroll to position [5311, 0]
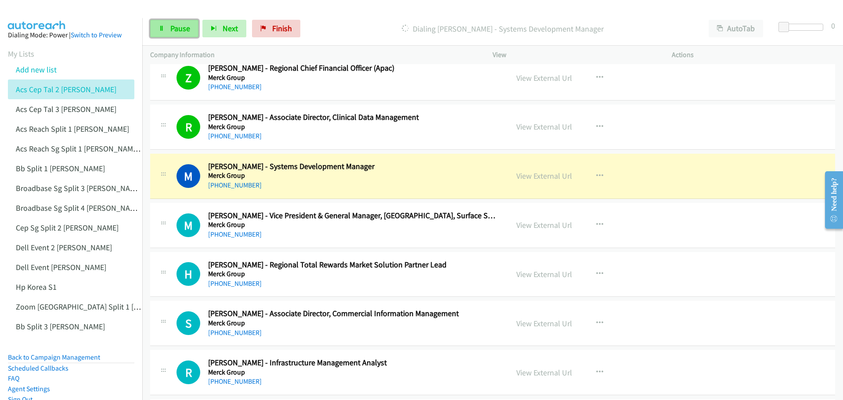
click at [179, 33] on span "Pause" at bounding box center [180, 28] width 20 height 10
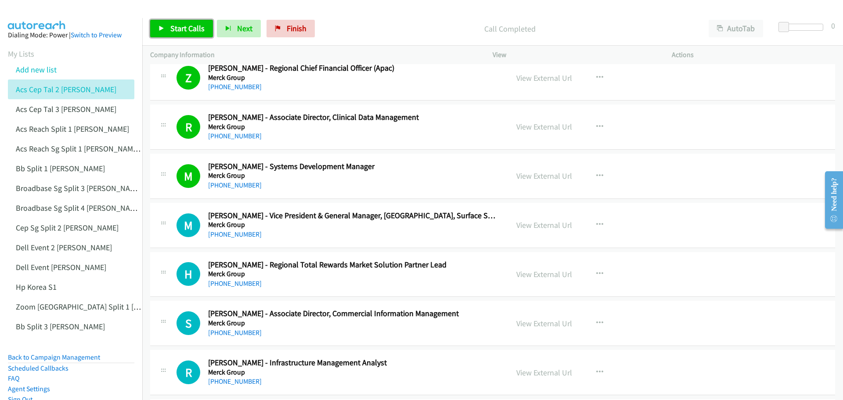
click at [191, 34] on link "Start Calls" at bounding box center [181, 29] width 63 height 18
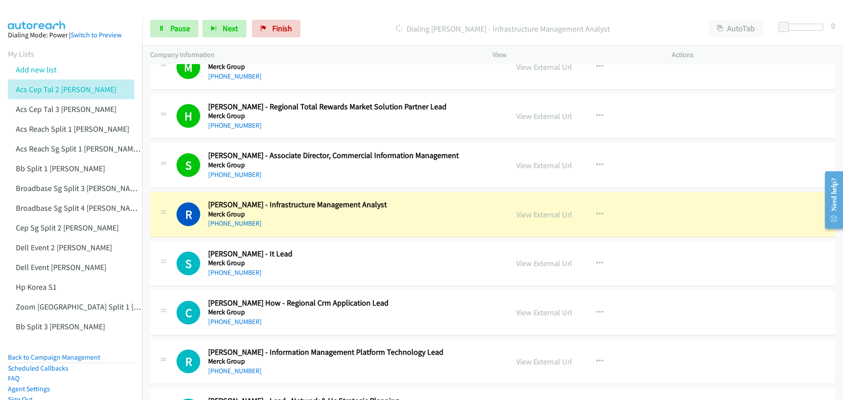
scroll to position [5487, 0]
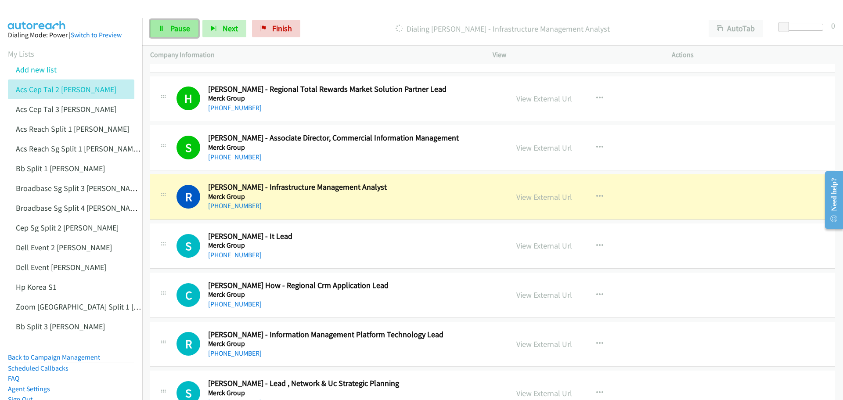
click at [182, 30] on span "Pause" at bounding box center [180, 28] width 20 height 10
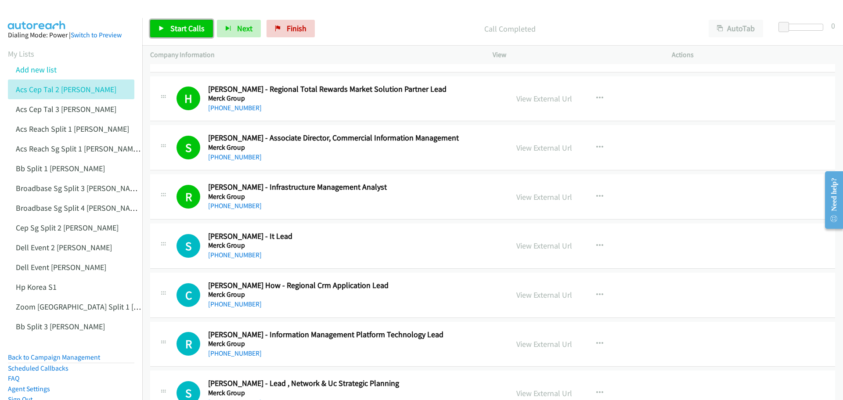
click at [173, 30] on span "Start Calls" at bounding box center [187, 28] width 34 height 10
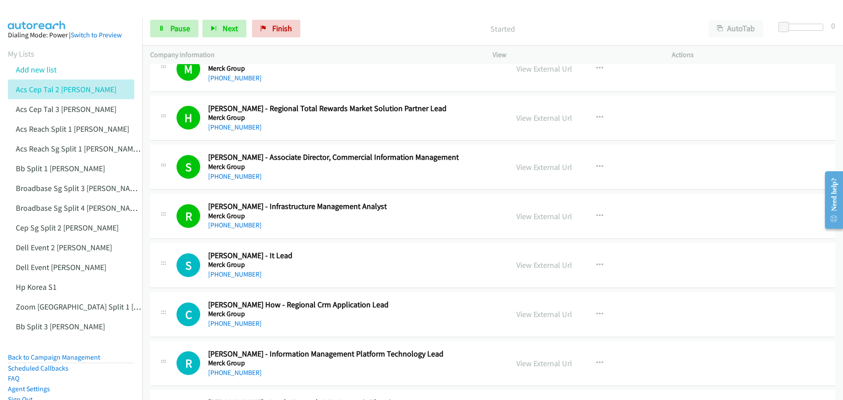
scroll to position [5443, 0]
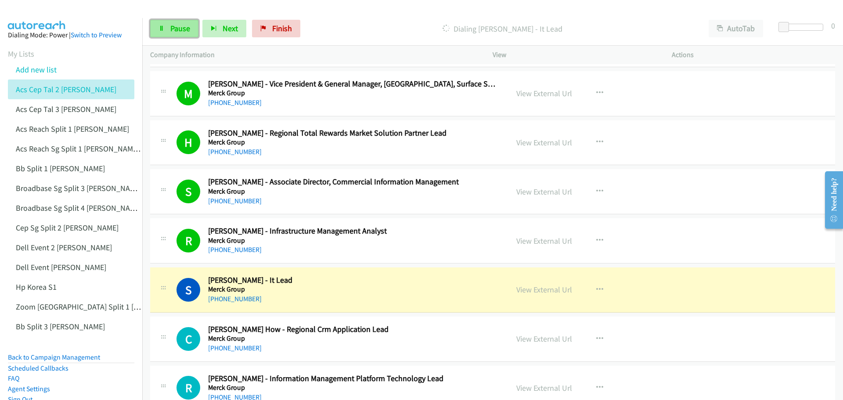
click at [185, 26] on span "Pause" at bounding box center [180, 28] width 20 height 10
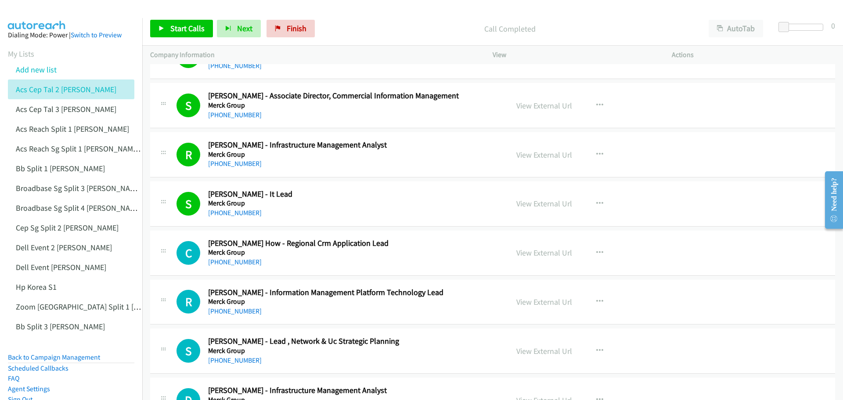
scroll to position [5531, 0]
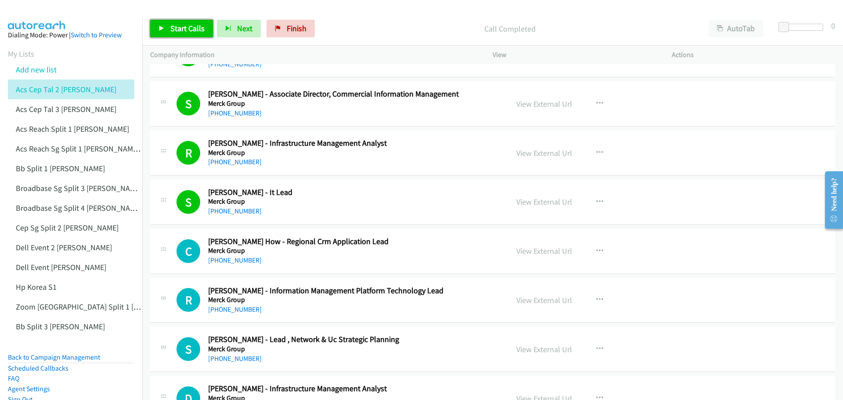
click at [185, 25] on span "Start Calls" at bounding box center [187, 28] width 34 height 10
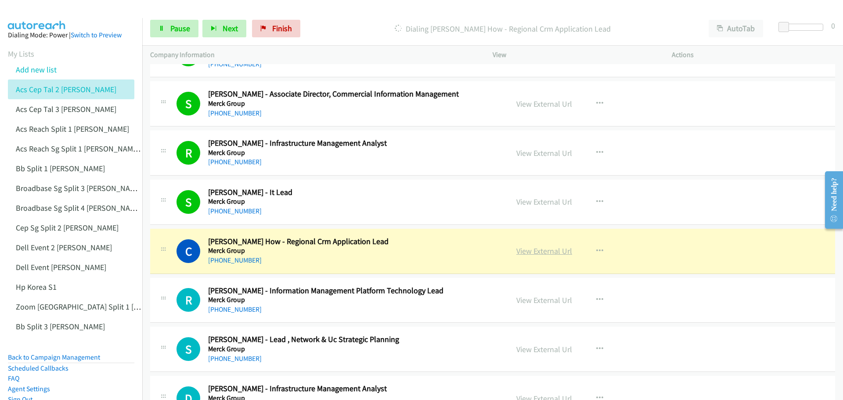
click at [538, 254] on link "View External Url" at bounding box center [544, 251] width 56 height 10
click at [184, 27] on span "Pause" at bounding box center [180, 28] width 20 height 10
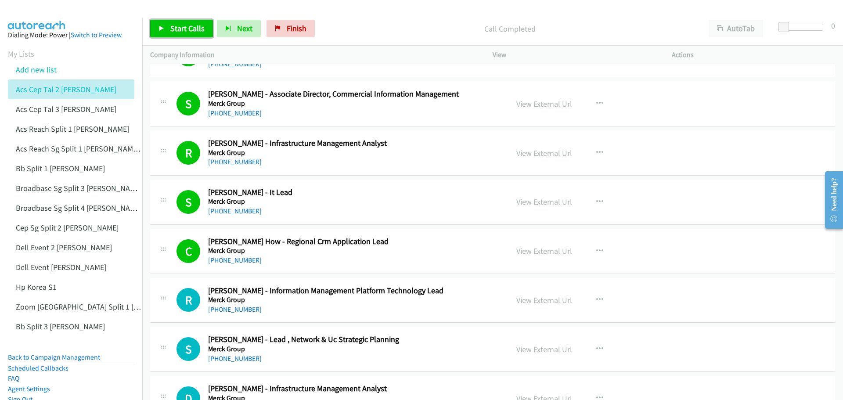
click at [196, 29] on span "Start Calls" at bounding box center [187, 28] width 34 height 10
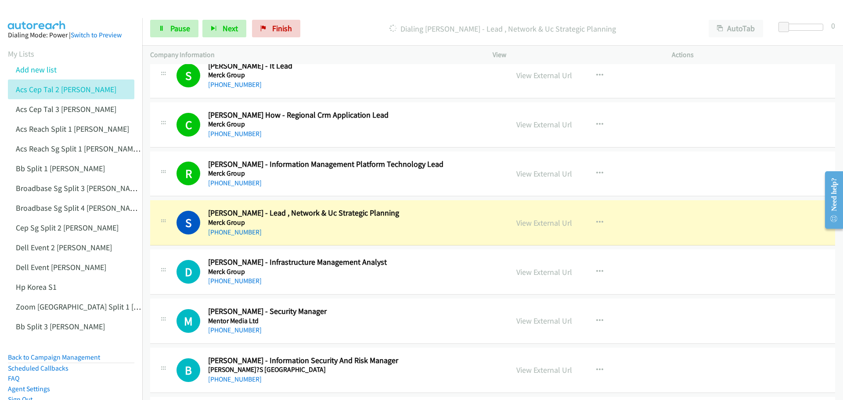
scroll to position [5662, 0]
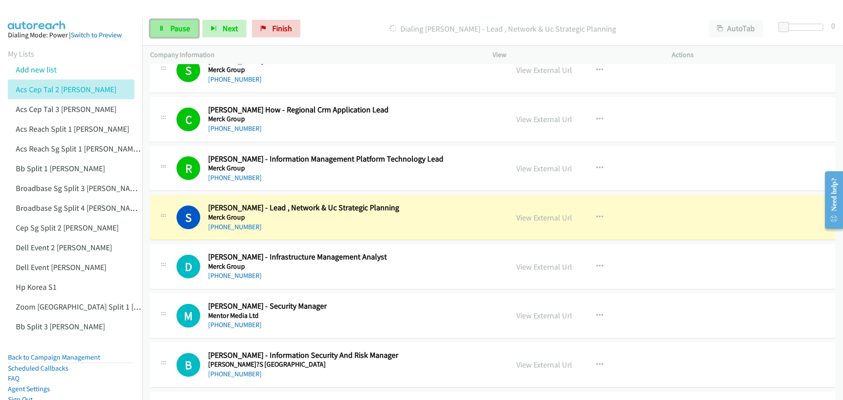
drag, startPoint x: 176, startPoint y: 28, endPoint x: 182, endPoint y: 29, distance: 5.8
click at [176, 28] on span "Pause" at bounding box center [180, 28] width 20 height 10
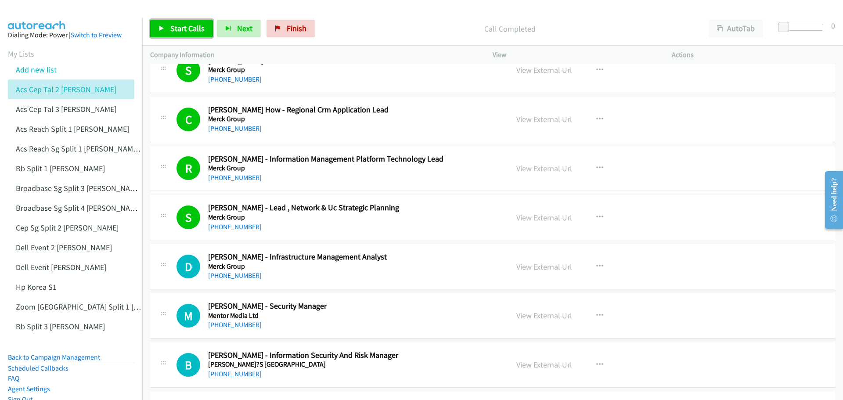
click at [188, 30] on span "Start Calls" at bounding box center [187, 28] width 34 height 10
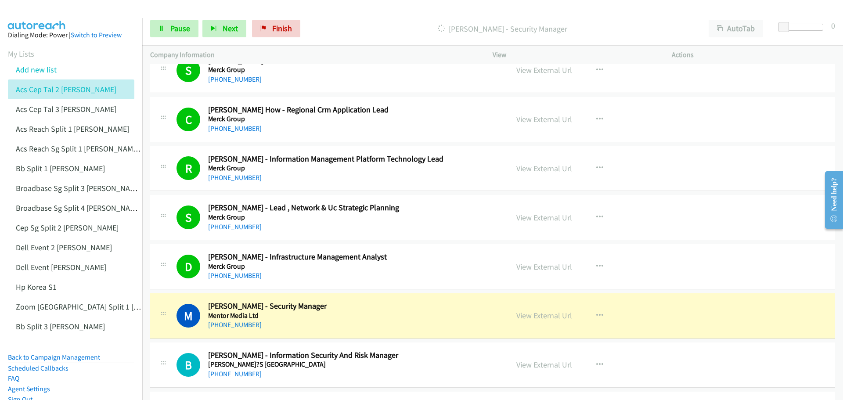
scroll to position [5706, 0]
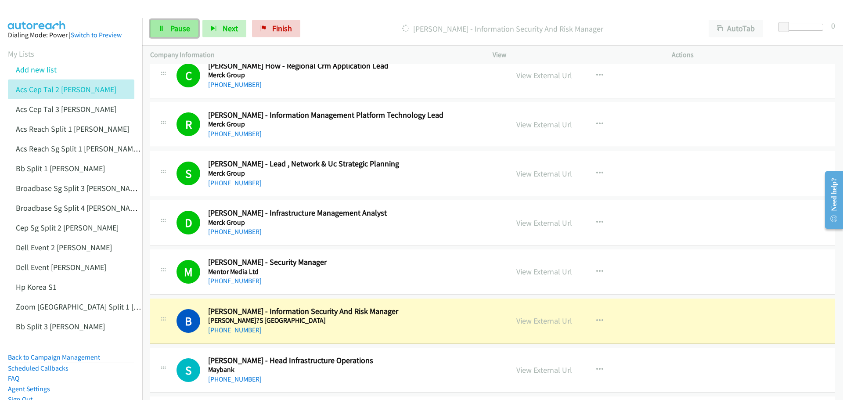
click at [166, 29] on link "Pause" at bounding box center [174, 29] width 48 height 18
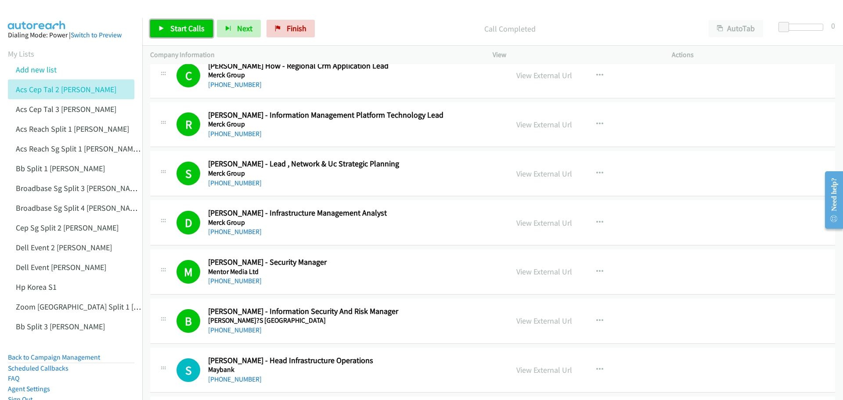
click at [191, 27] on span "Start Calls" at bounding box center [187, 28] width 34 height 10
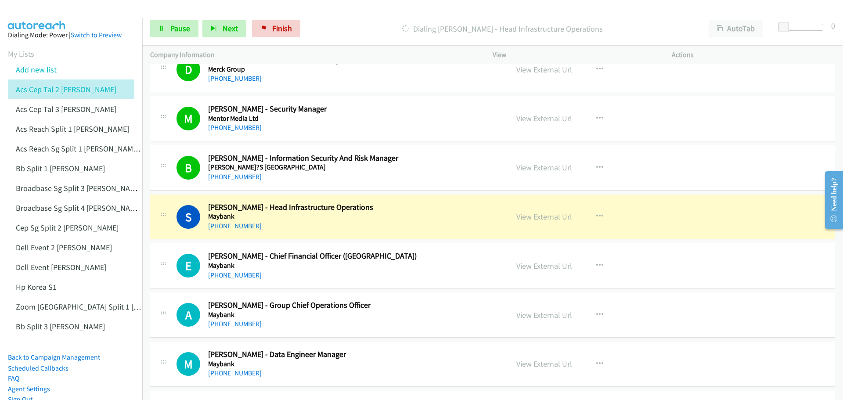
scroll to position [5882, 0]
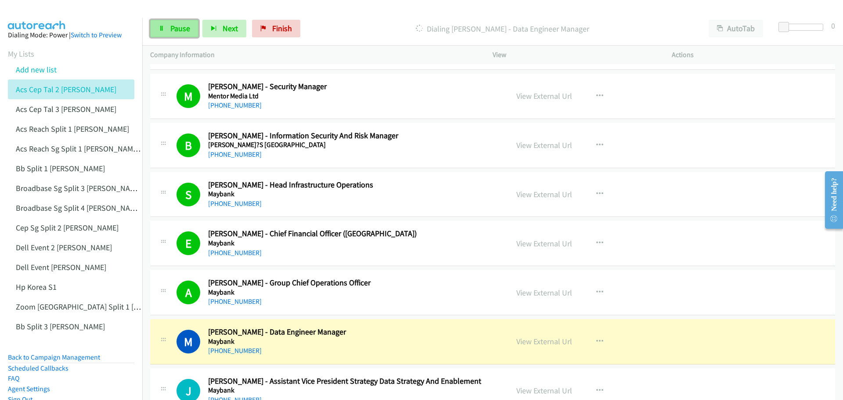
click at [181, 28] on span "Pause" at bounding box center [180, 28] width 20 height 10
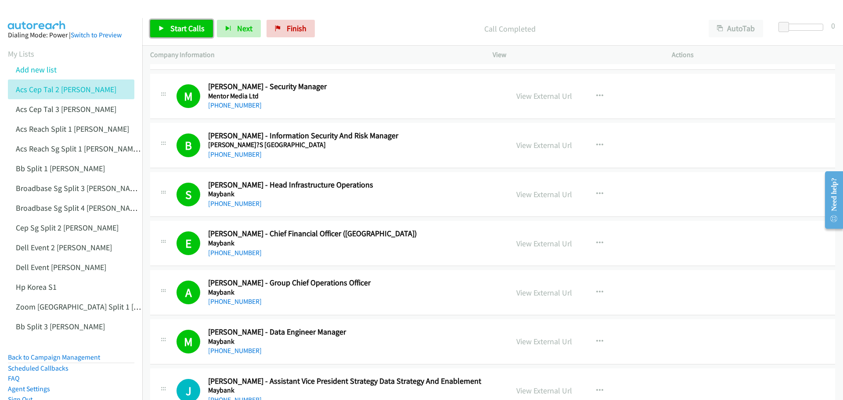
click at [187, 29] on span "Start Calls" at bounding box center [187, 28] width 34 height 10
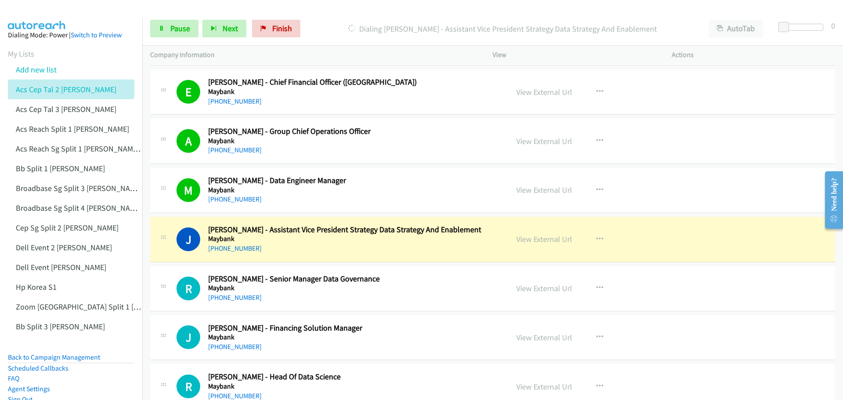
scroll to position [6058, 0]
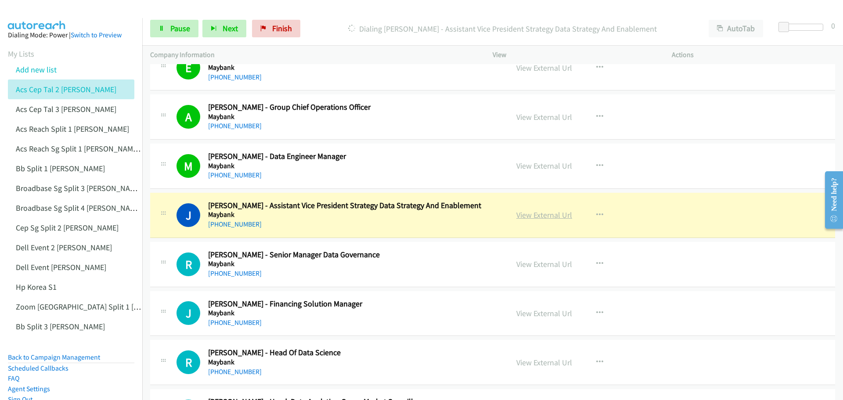
click at [550, 216] on link "View External Url" at bounding box center [544, 215] width 56 height 10
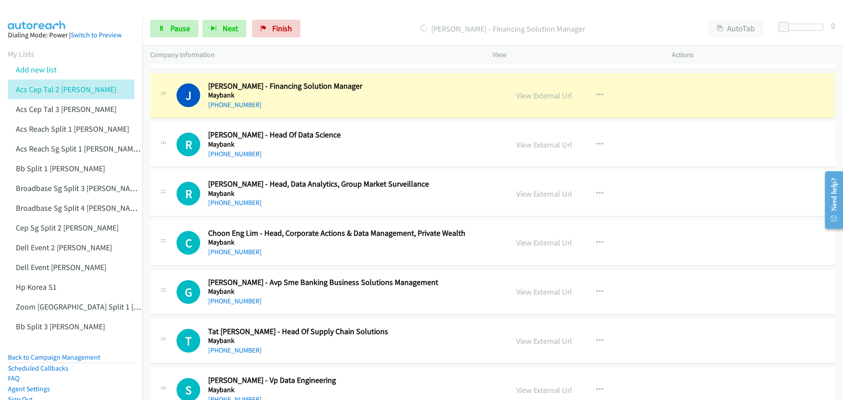
scroll to position [6277, 0]
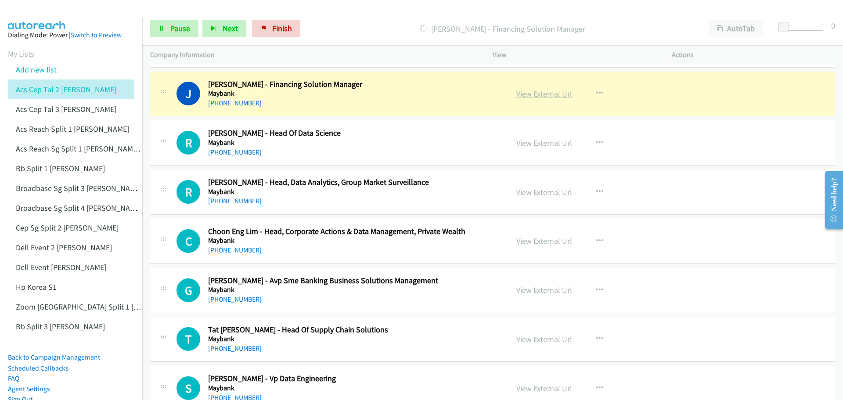
click at [522, 95] on link "View External Url" at bounding box center [544, 94] width 56 height 10
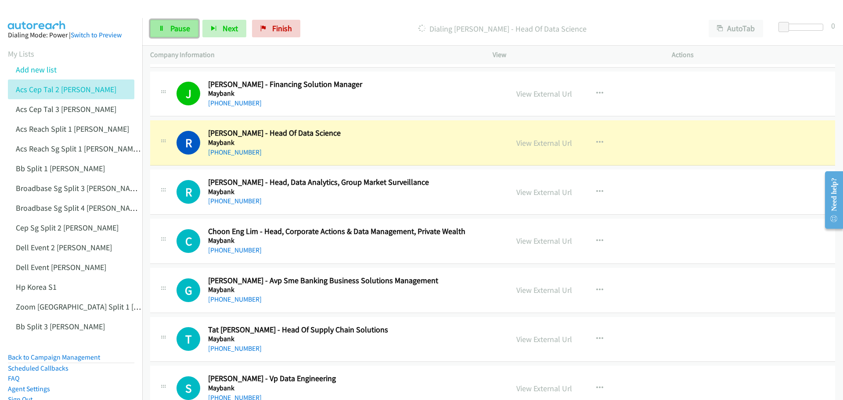
click at [185, 30] on span "Pause" at bounding box center [180, 28] width 20 height 10
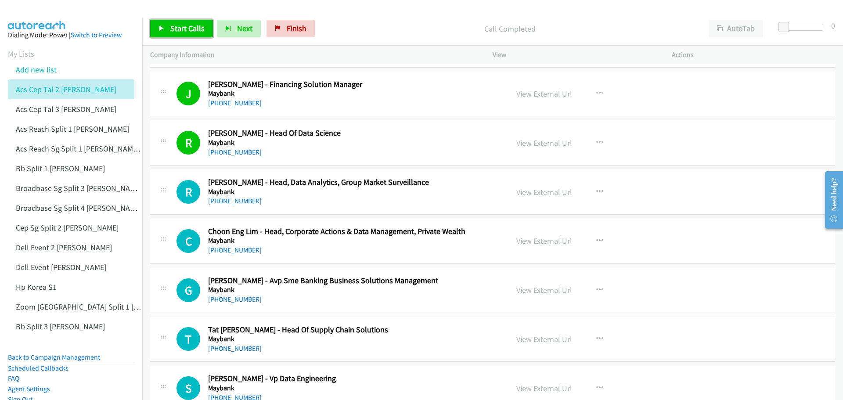
click at [192, 24] on span "Start Calls" at bounding box center [187, 28] width 34 height 10
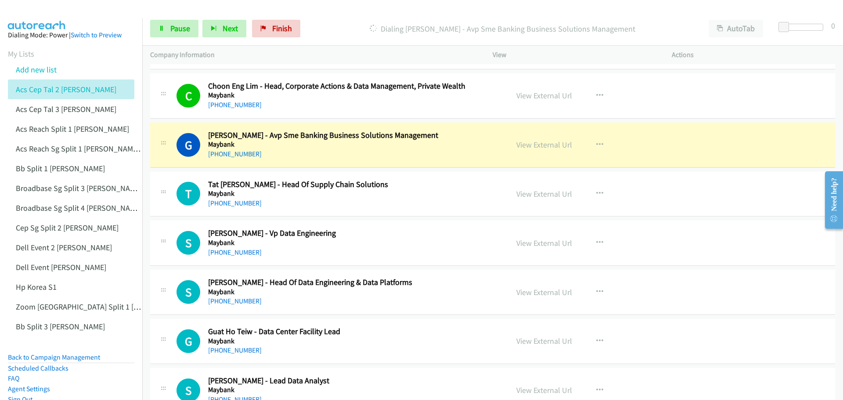
scroll to position [6453, 0]
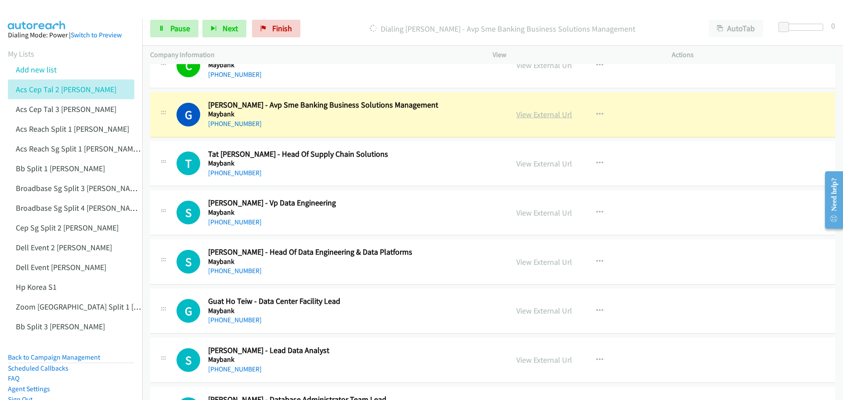
click at [543, 113] on link "View External Url" at bounding box center [544, 114] width 56 height 10
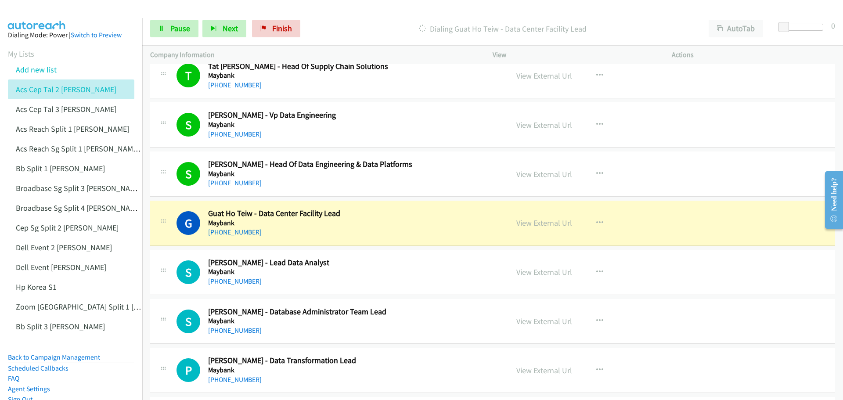
scroll to position [6584, 0]
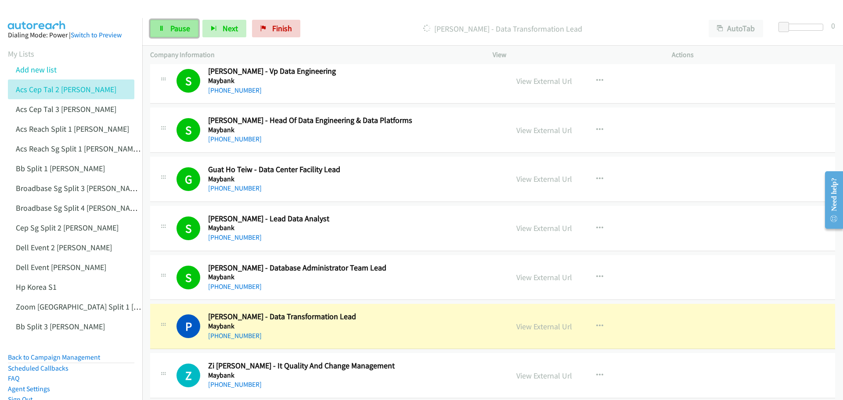
click at [177, 29] on span "Pause" at bounding box center [180, 28] width 20 height 10
click at [547, 326] on link "View External Url" at bounding box center [544, 326] width 56 height 10
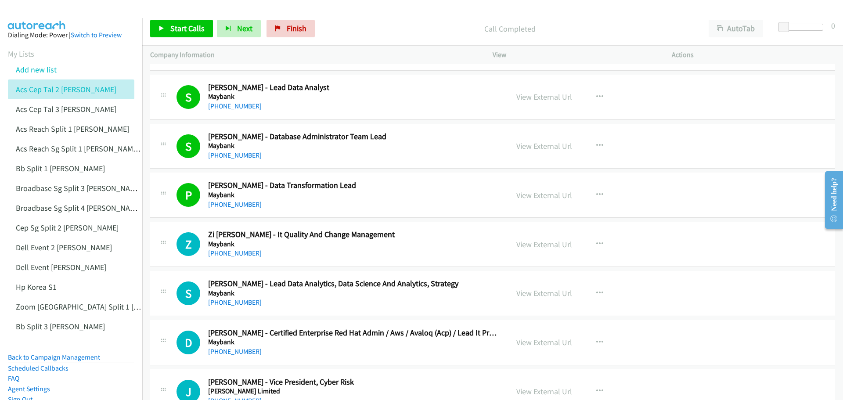
scroll to position [6716, 0]
click at [187, 22] on link "Start Calls" at bounding box center [181, 29] width 63 height 18
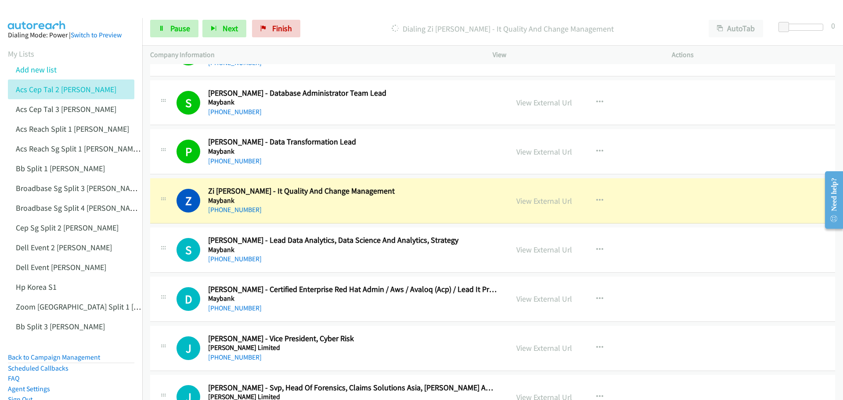
scroll to position [6760, 0]
click at [544, 200] on link "View External Url" at bounding box center [544, 200] width 56 height 10
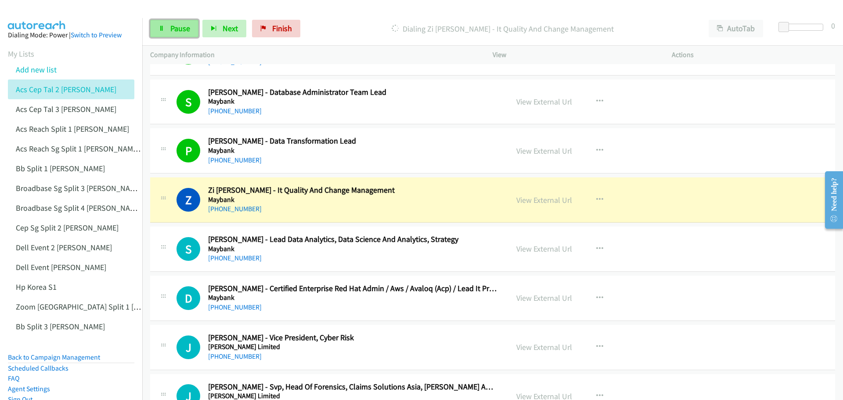
click at [187, 33] on link "Pause" at bounding box center [174, 29] width 48 height 18
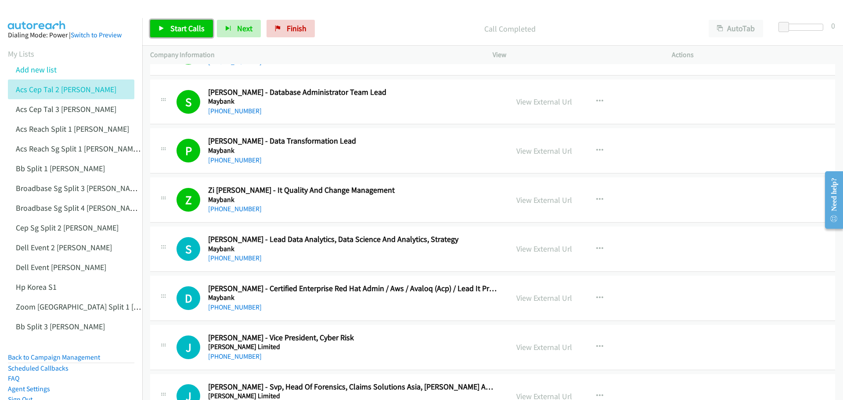
click at [187, 20] on link "Start Calls" at bounding box center [181, 29] width 63 height 18
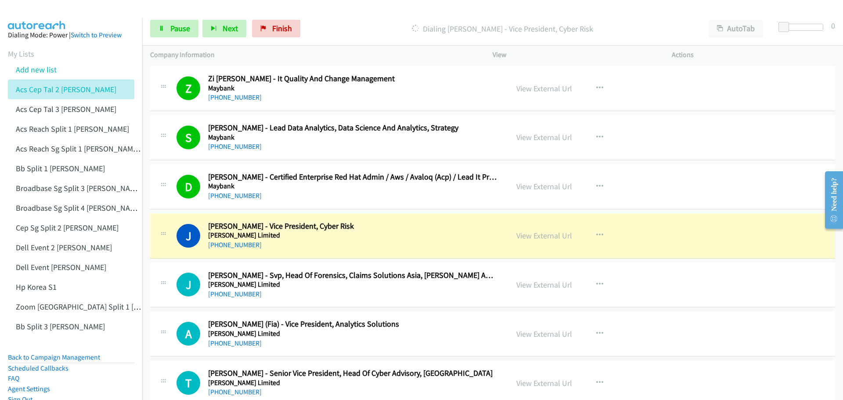
scroll to position [6892, 0]
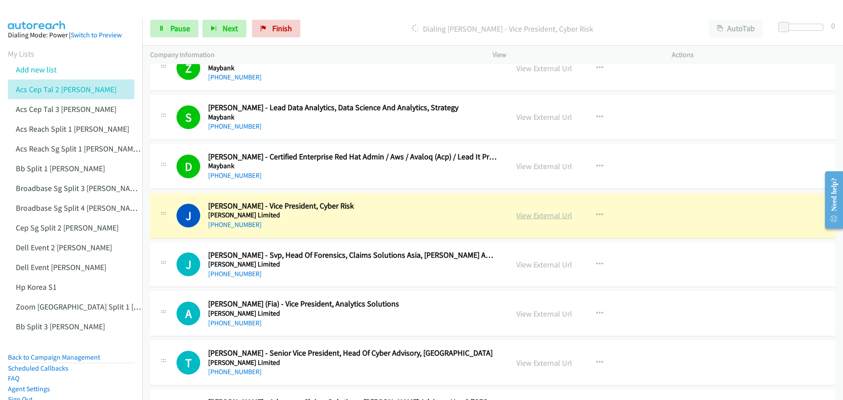
click at [546, 210] on link "View External Url" at bounding box center [544, 215] width 56 height 10
click at [165, 29] on link "Pause" at bounding box center [174, 29] width 48 height 18
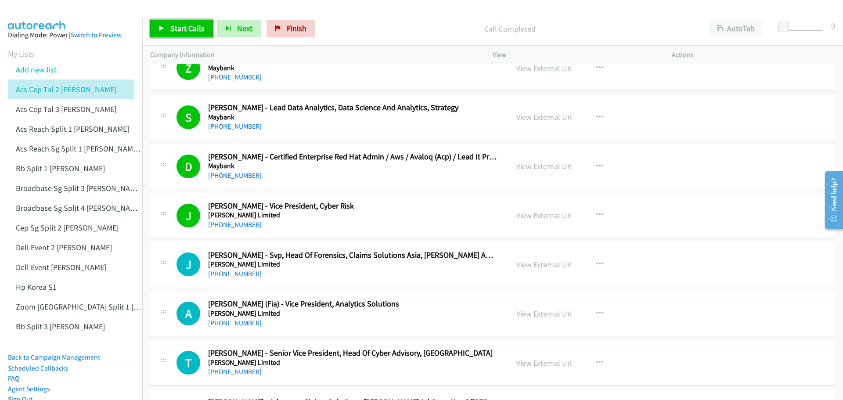
click at [204, 24] on link "Start Calls" at bounding box center [181, 29] width 63 height 18
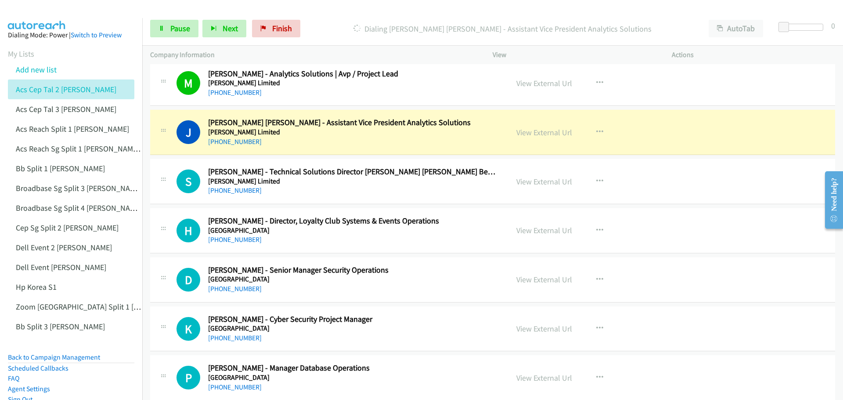
scroll to position [7331, 0]
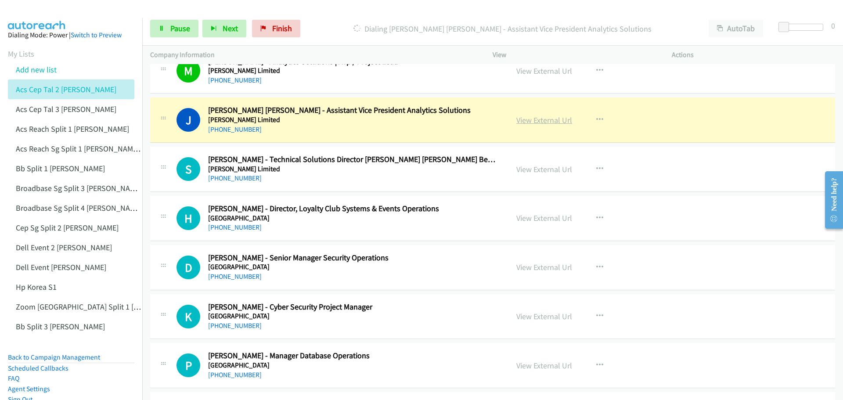
click at [532, 123] on link "View External Url" at bounding box center [544, 120] width 56 height 10
click at [164, 27] on icon at bounding box center [161, 29] width 6 height 6
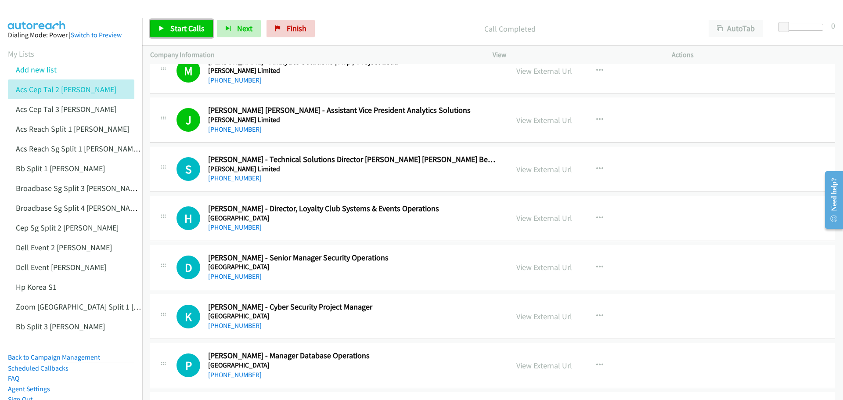
click at [198, 20] on link "Start Calls" at bounding box center [181, 29] width 63 height 18
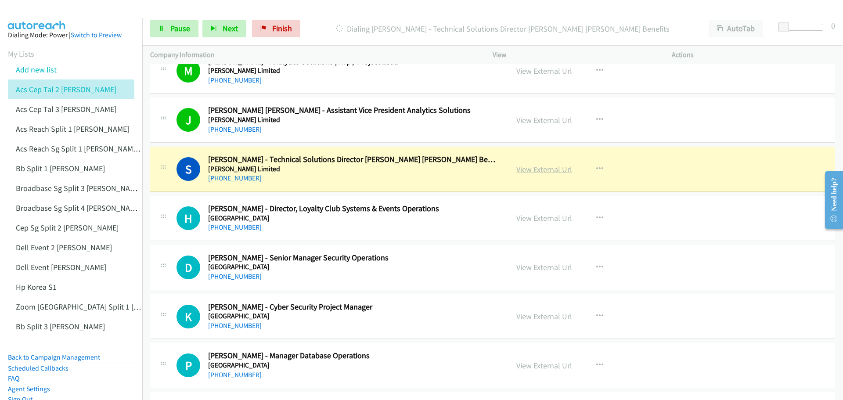
click at [553, 170] on link "View External Url" at bounding box center [544, 169] width 56 height 10
click at [179, 32] on span "Pause" at bounding box center [180, 28] width 20 height 10
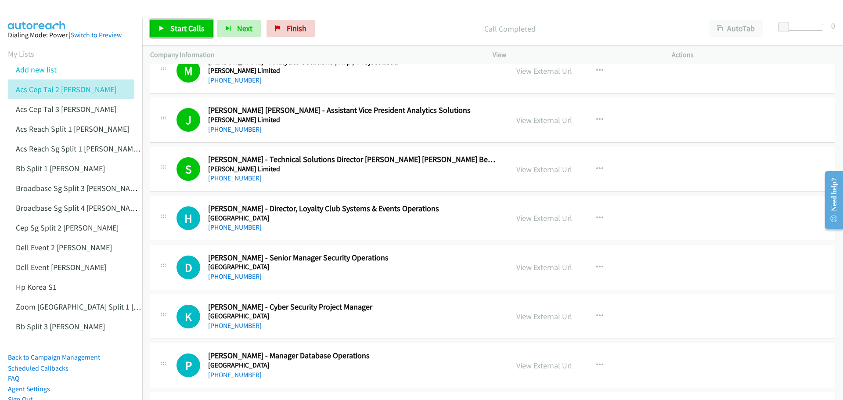
click at [183, 30] on span "Start Calls" at bounding box center [187, 28] width 34 height 10
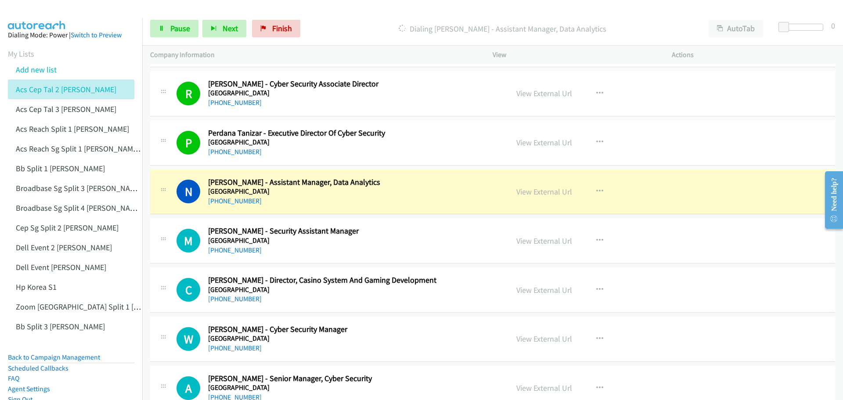
scroll to position [7769, 0]
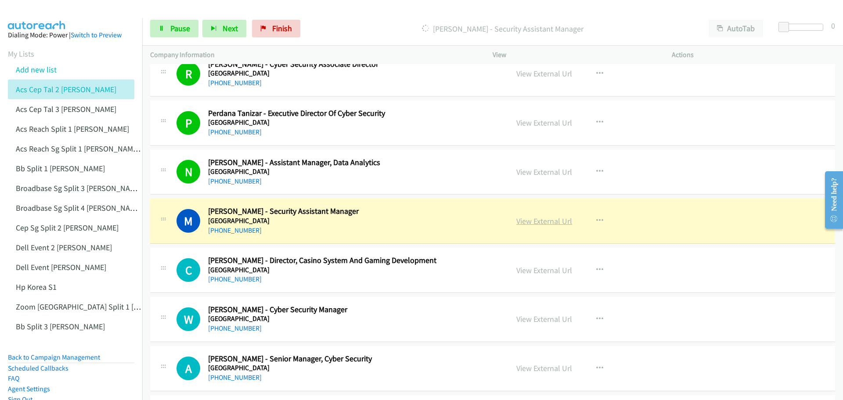
click at [556, 223] on link "View External Url" at bounding box center [544, 221] width 56 height 10
click at [163, 24] on link "Pause" at bounding box center [174, 29] width 48 height 18
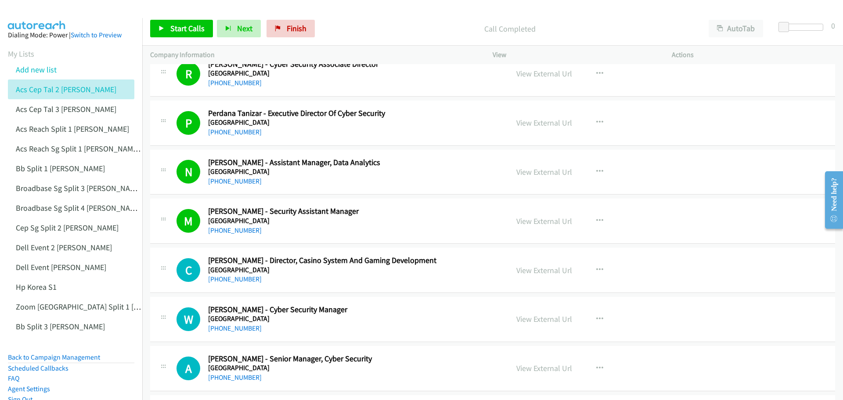
click at [180, 18] on div "Start Calls Pause Next Finish Call Completed AutoTab AutoTab 0" at bounding box center [492, 29] width 701 height 34
click at [182, 32] on span "Start Calls" at bounding box center [187, 28] width 34 height 10
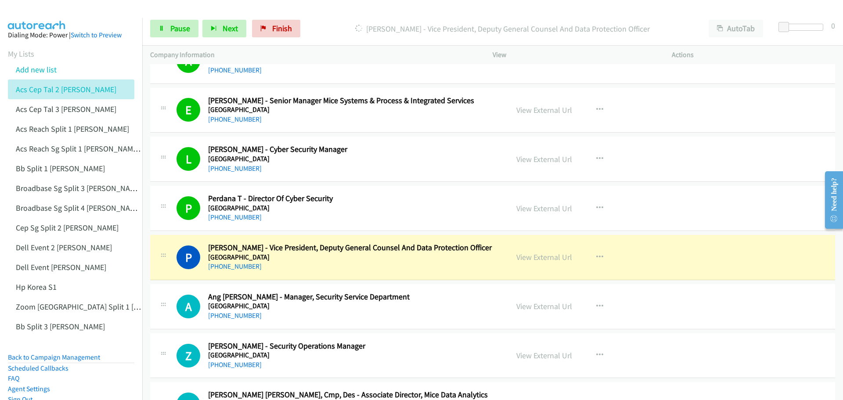
scroll to position [8121, 0]
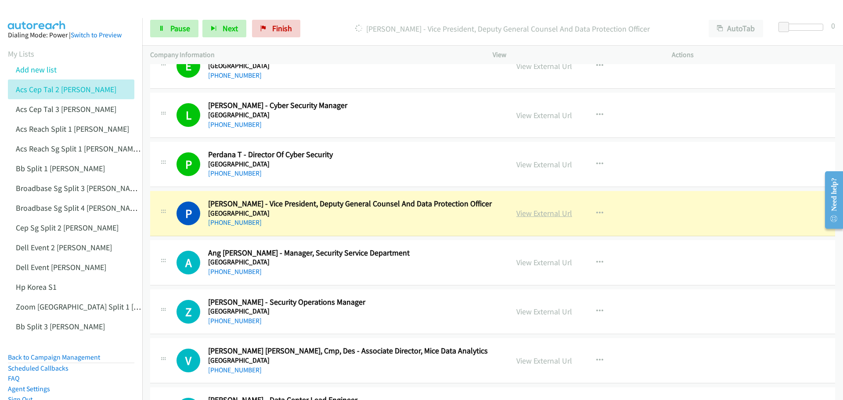
click at [537, 216] on link "View External Url" at bounding box center [544, 213] width 56 height 10
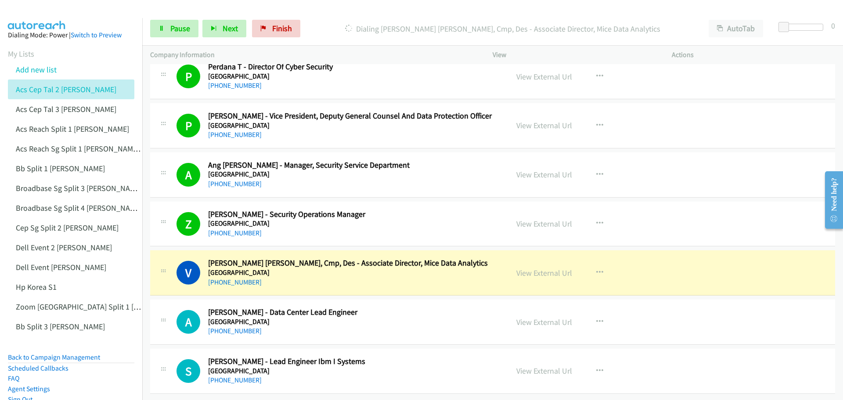
scroll to position [8215, 0]
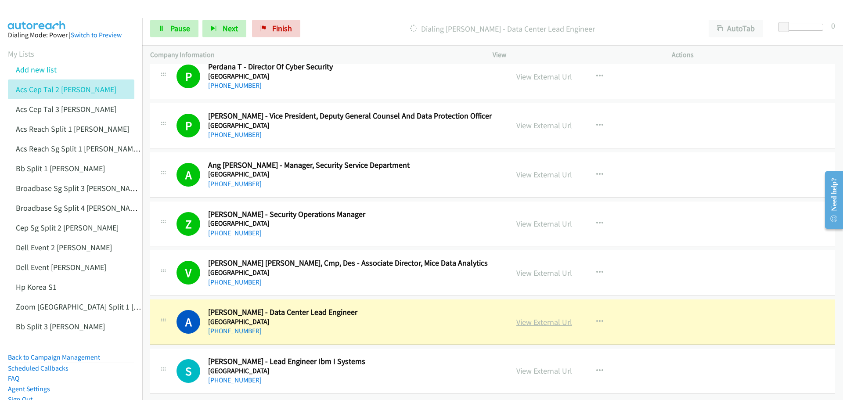
click at [538, 317] on link "View External Url" at bounding box center [544, 322] width 56 height 10
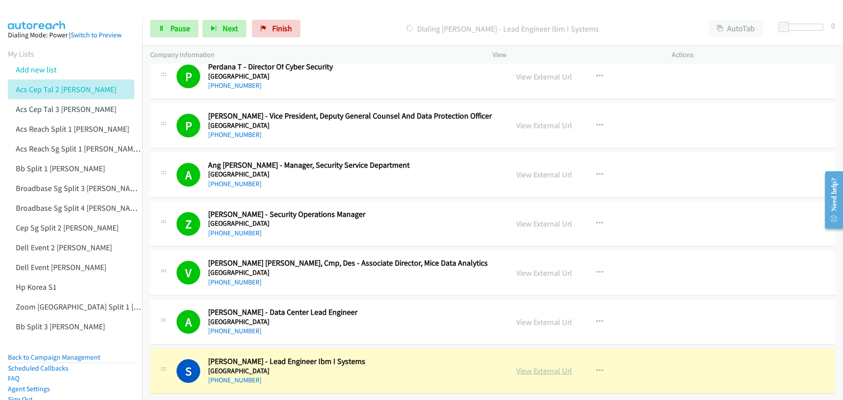
click at [554, 366] on link "View External Url" at bounding box center [544, 371] width 56 height 10
click at [179, 25] on span "Pause" at bounding box center [180, 28] width 20 height 10
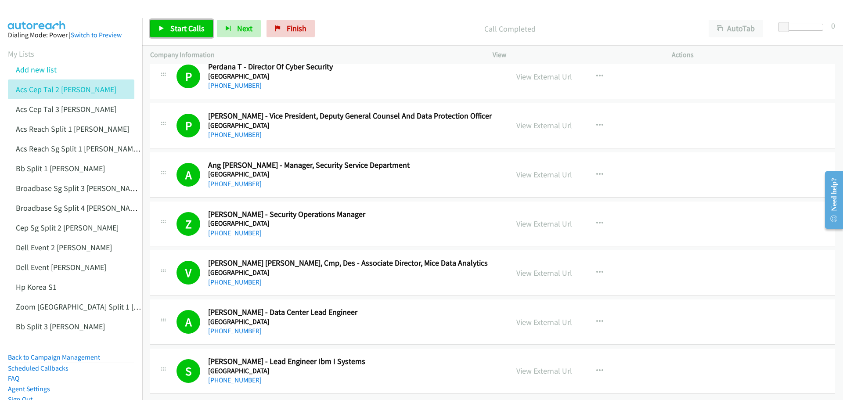
click at [194, 29] on span "Start Calls" at bounding box center [187, 28] width 34 height 10
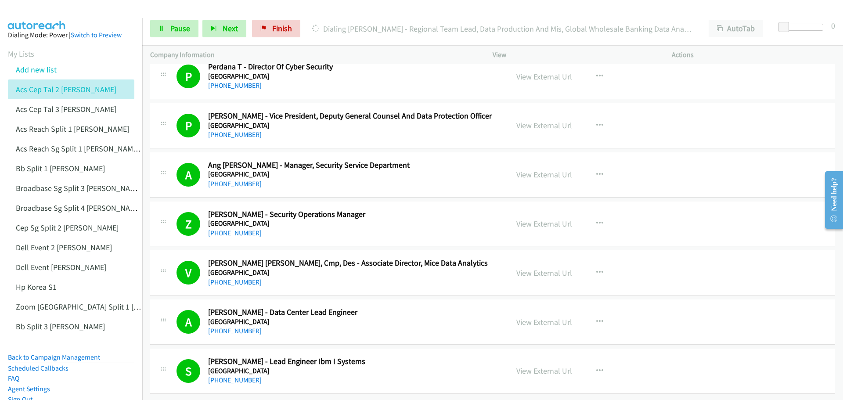
scroll to position [1470, 0]
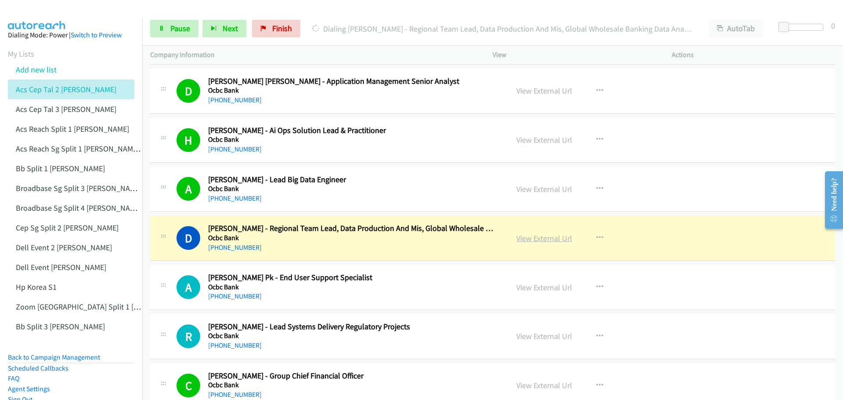
click at [552, 238] on link "View External Url" at bounding box center [544, 238] width 56 height 10
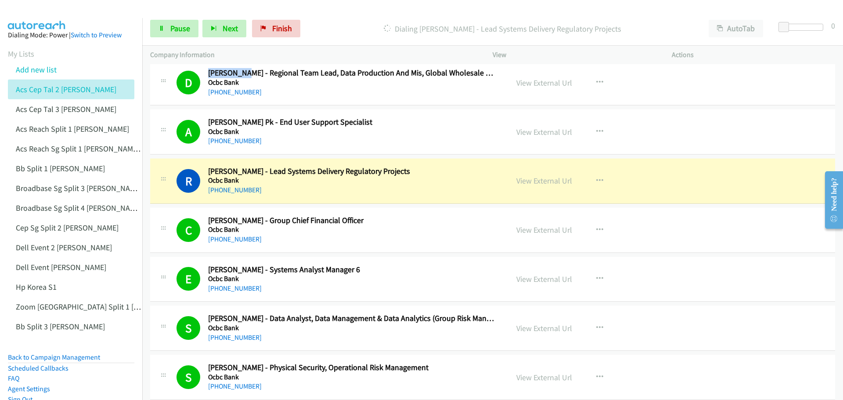
scroll to position [1690, 0]
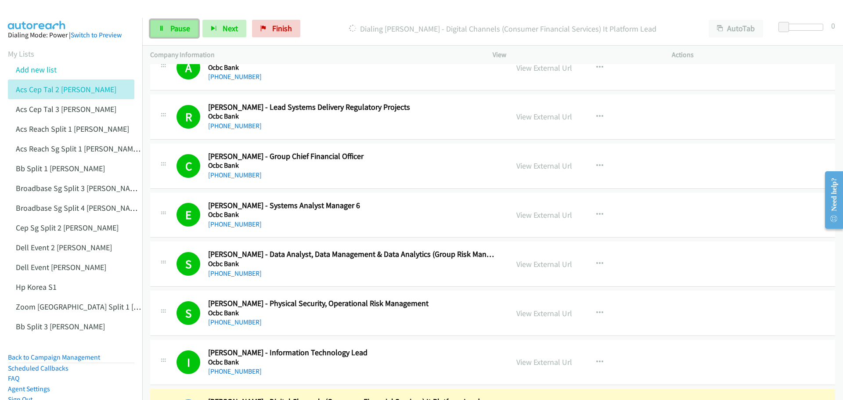
click at [180, 26] on span "Pause" at bounding box center [180, 28] width 20 height 10
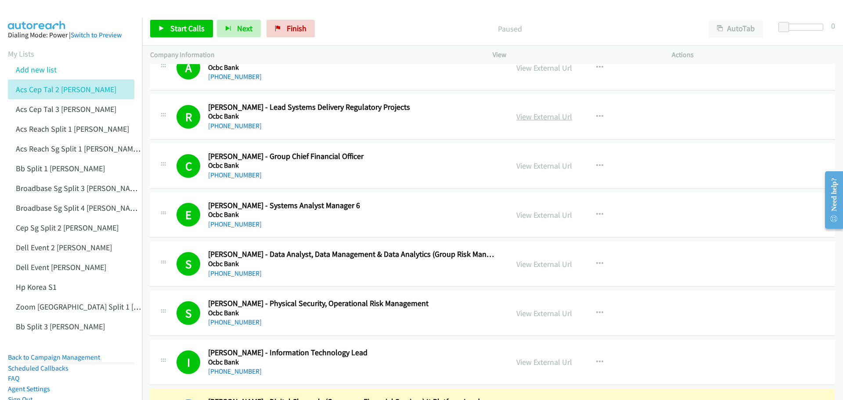
click at [552, 116] on link "View External Url" at bounding box center [544, 116] width 56 height 10
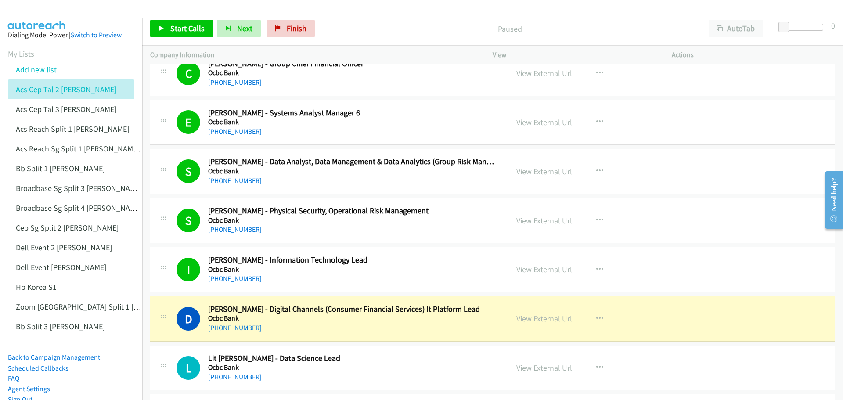
scroll to position [1777, 0]
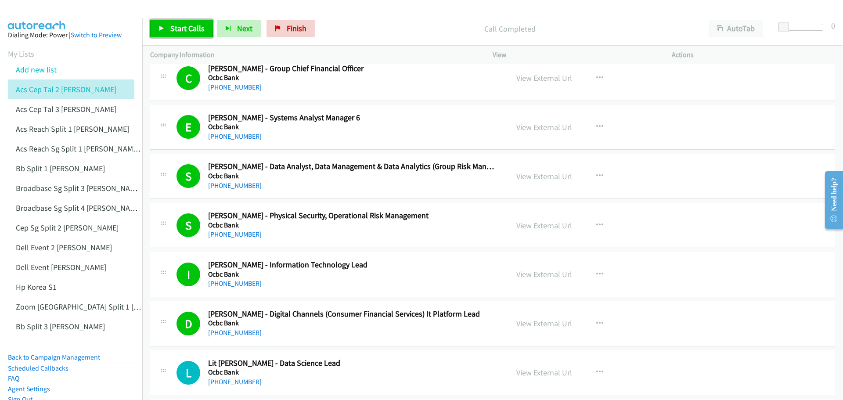
click at [184, 29] on span "Start Calls" at bounding box center [187, 28] width 34 height 10
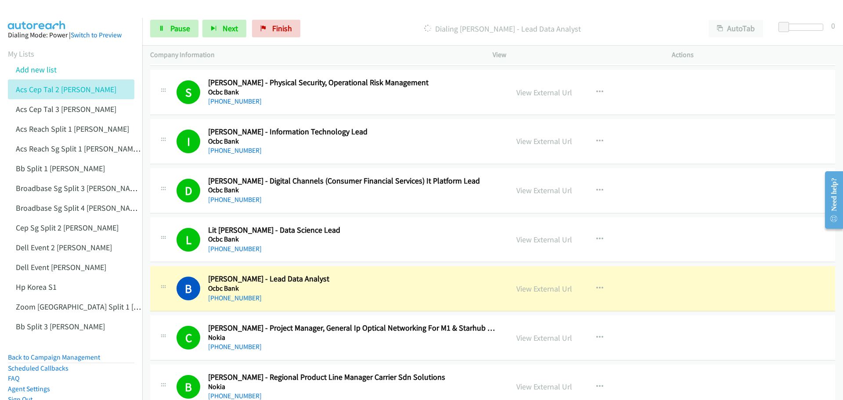
scroll to position [1909, 0]
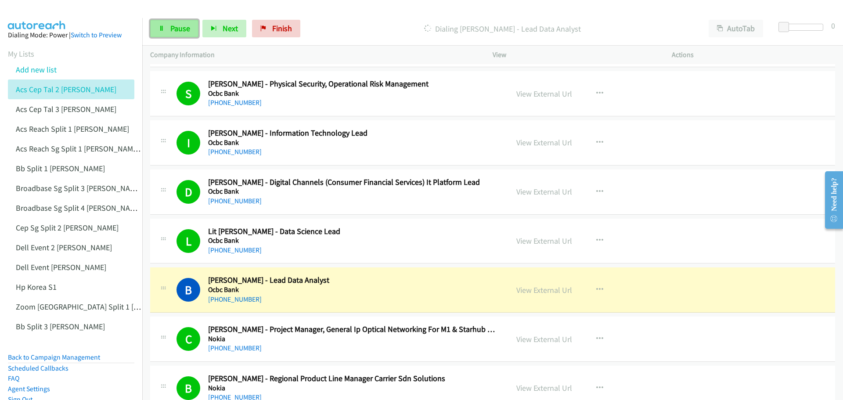
click at [174, 23] on span "Pause" at bounding box center [180, 28] width 20 height 10
click at [543, 289] on link "View External Url" at bounding box center [544, 290] width 56 height 10
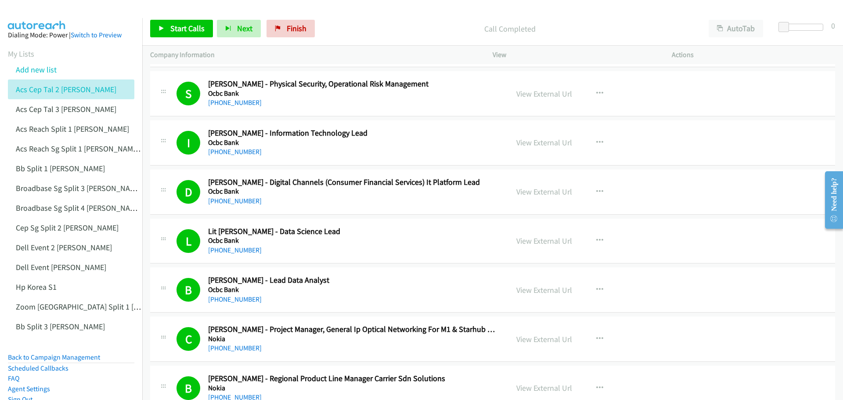
scroll to position [1953, 0]
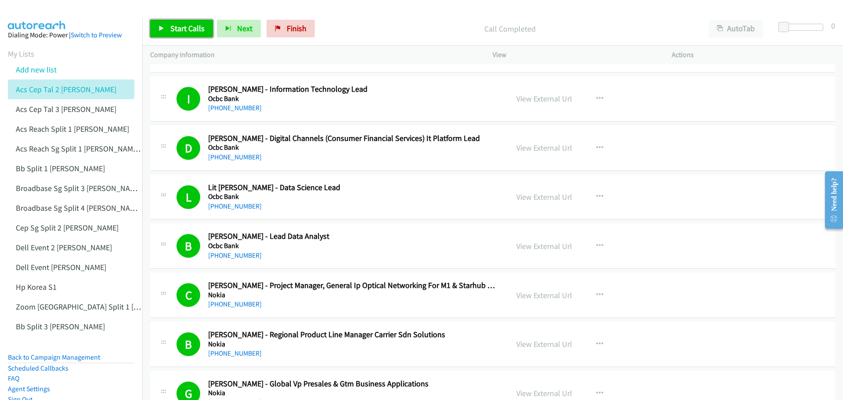
click at [185, 28] on span "Start Calls" at bounding box center [187, 28] width 34 height 10
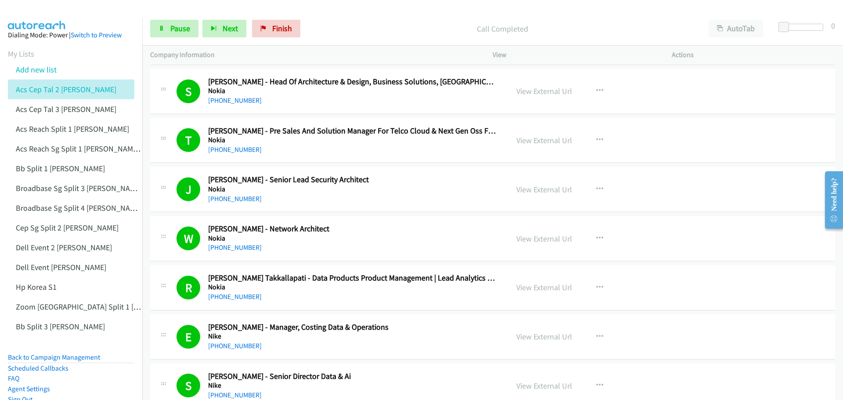
scroll to position [2893, 0]
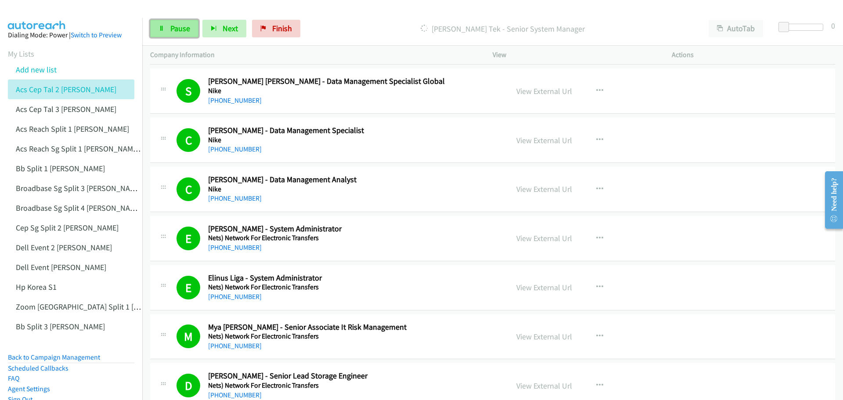
click at [180, 26] on span "Pause" at bounding box center [180, 28] width 20 height 10
click at [193, 25] on span "Start Calls" at bounding box center [187, 28] width 34 height 10
click at [435, 177] on h2 "Chandrika Elango - Data Management Analyst" at bounding box center [352, 180] width 289 height 10
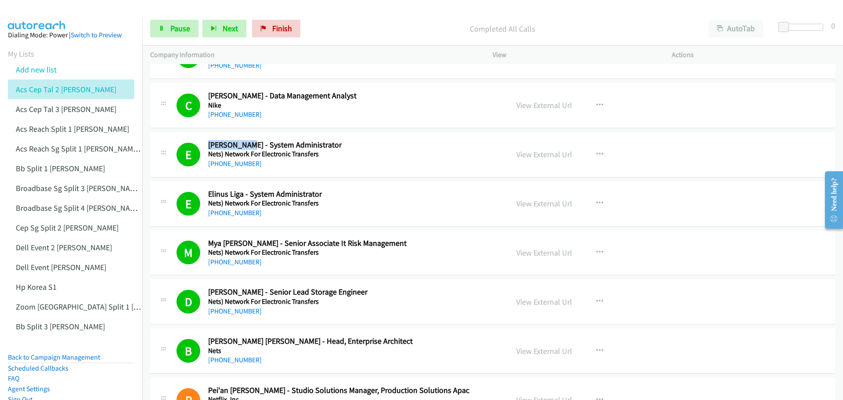
scroll to position [2981, 0]
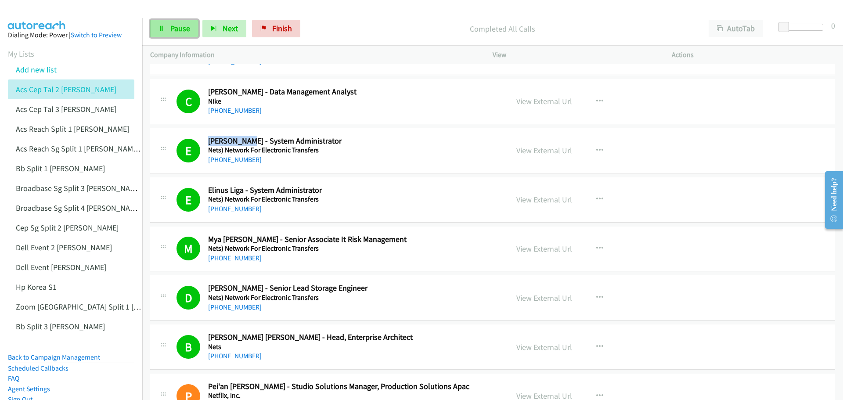
click at [187, 28] on span "Pause" at bounding box center [180, 28] width 20 height 10
click at [193, 32] on span "Start Calls" at bounding box center [187, 28] width 34 height 10
drag, startPoint x: 840, startPoint y: 189, endPoint x: 842, endPoint y: 217, distance: 27.8
click at [842, 224] on div "Need help?" at bounding box center [834, 200] width 18 height 58
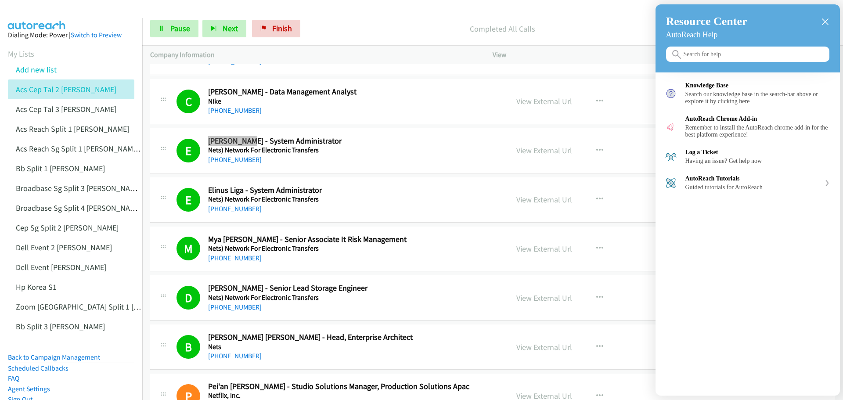
click at [824, 20] on icon "close resource center" at bounding box center [825, 21] width 7 height 7
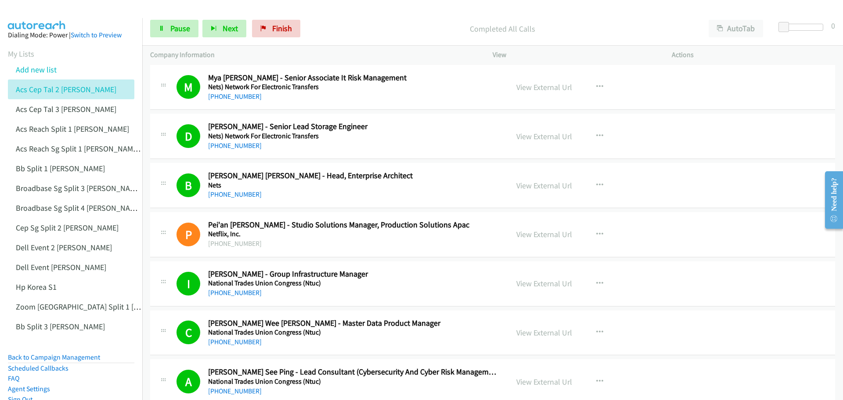
scroll to position [3157, 0]
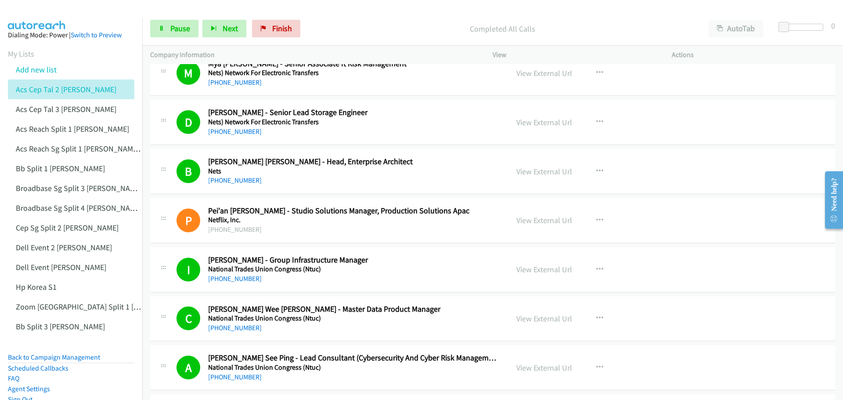
click at [598, 220] on icon "button" at bounding box center [599, 220] width 7 height 7
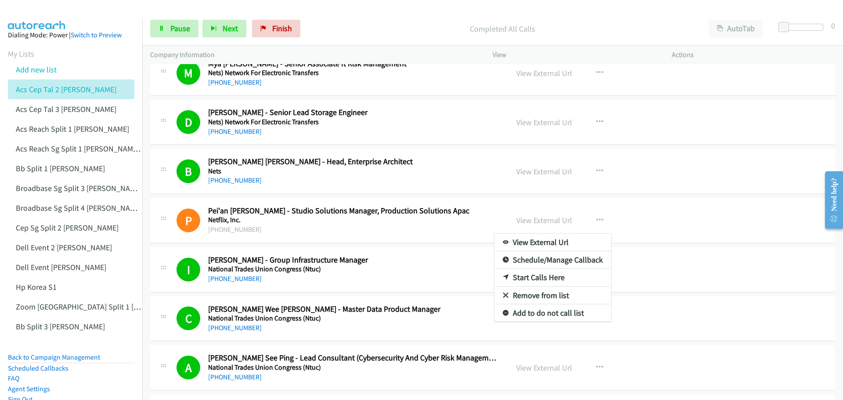
click at [555, 277] on link "Start Calls Here" at bounding box center [552, 278] width 117 height 18
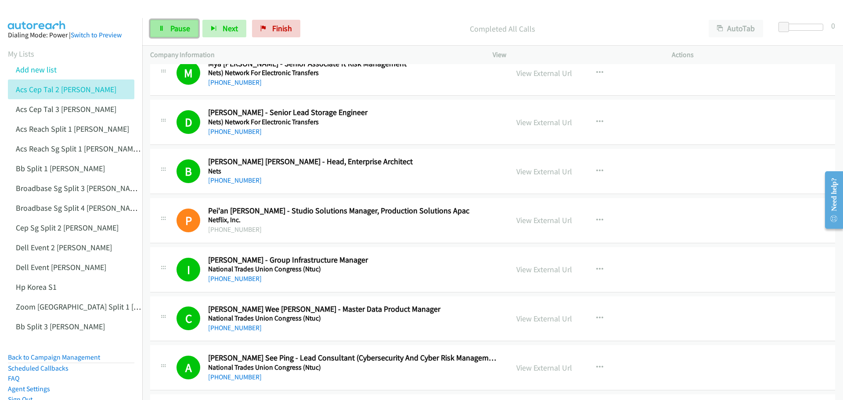
click at [179, 33] on link "Pause" at bounding box center [174, 29] width 48 height 18
click at [186, 31] on span "Start Calls" at bounding box center [187, 28] width 34 height 10
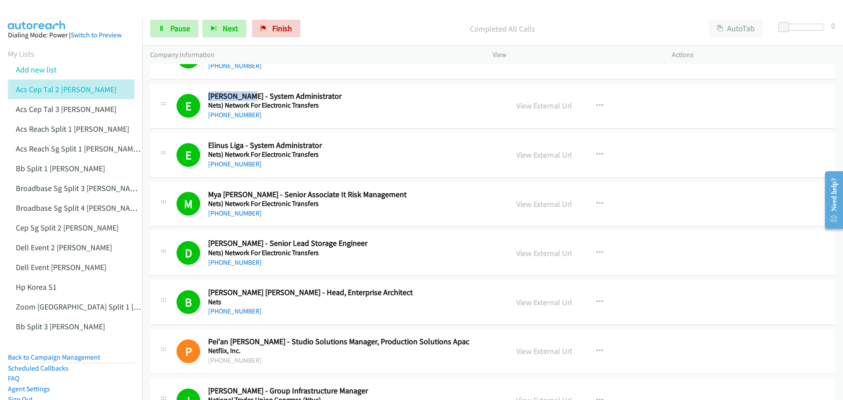
scroll to position [3145, 0]
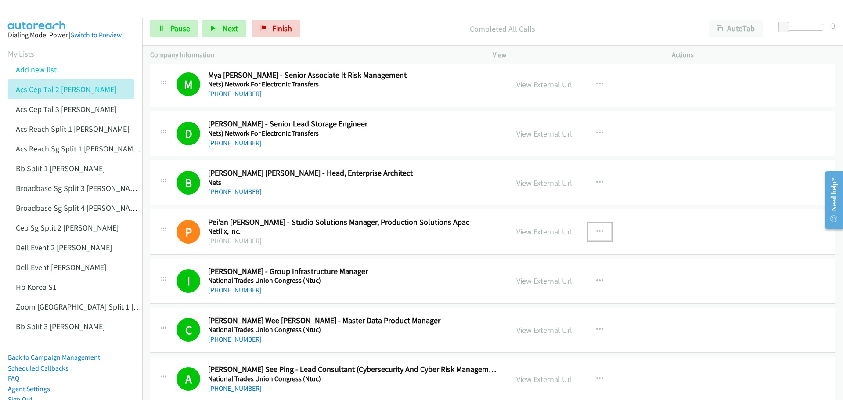
click at [599, 232] on icon "button" at bounding box center [599, 231] width 7 height 7
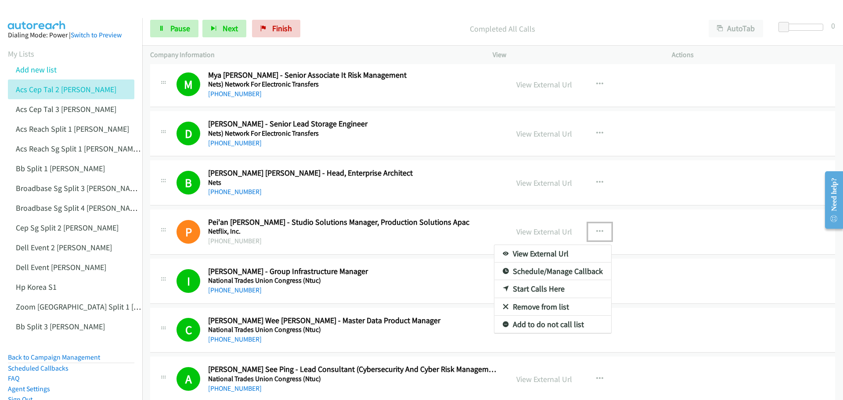
click at [550, 288] on link "Start Calls Here" at bounding box center [552, 289] width 117 height 18
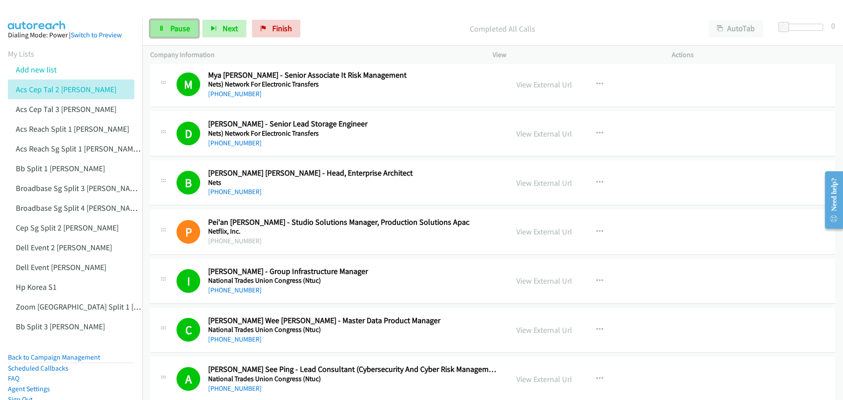
click at [169, 23] on link "Pause" at bounding box center [174, 29] width 48 height 18
click at [183, 22] on link "Start Calls" at bounding box center [181, 29] width 63 height 18
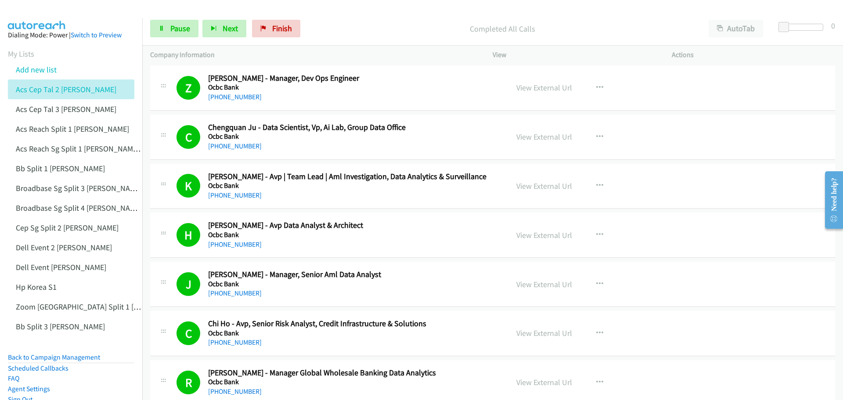
scroll to position [0, 0]
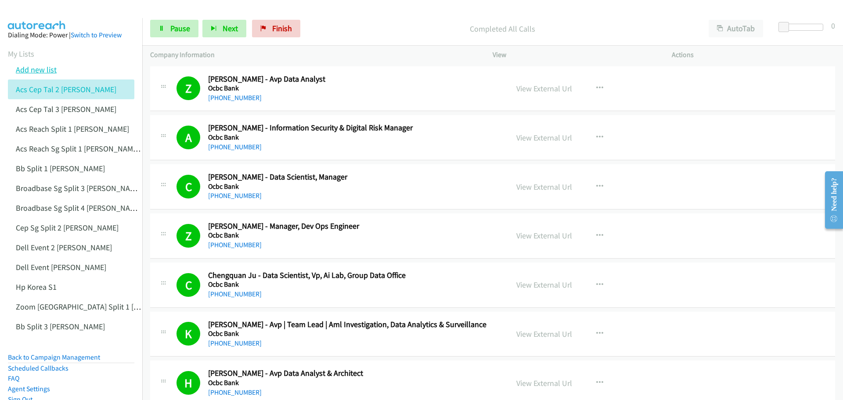
click at [47, 72] on link "Add new list" at bounding box center [36, 70] width 41 height 10
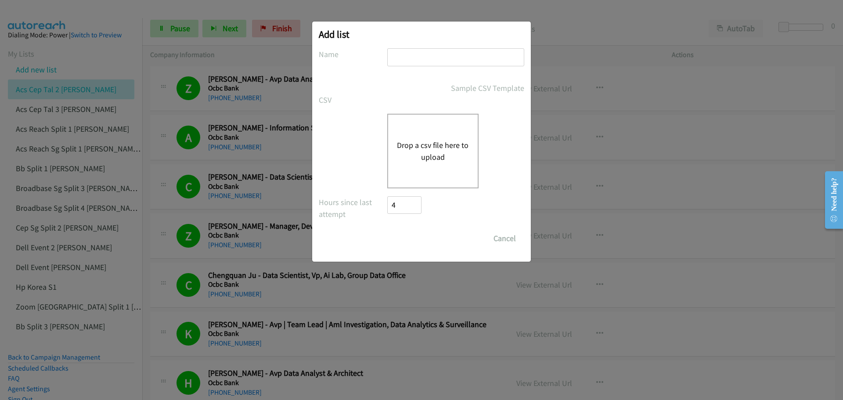
click at [406, 58] on input "text" at bounding box center [455, 57] width 137 height 18
paste input "ACS Reach SMB WS - SG"
type input "ACS Reach SMB WS - SG 3 - mike"
click at [408, 165] on div "Drop a csv file here to upload" at bounding box center [432, 151] width 91 height 75
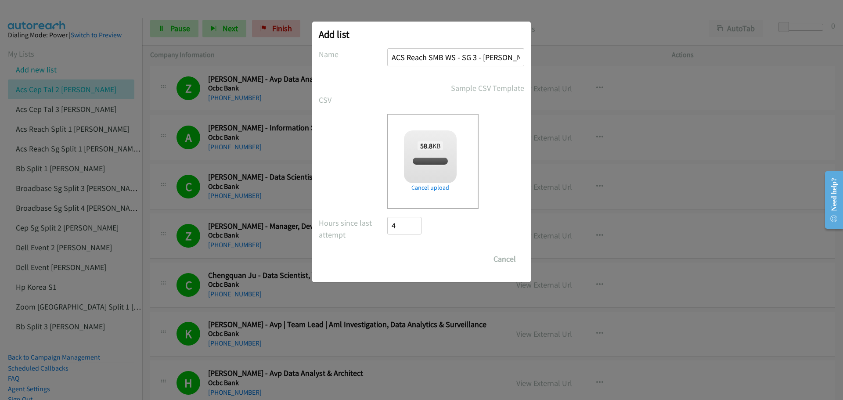
checkbox input "true"
click at [412, 259] on input "Save List" at bounding box center [410, 259] width 46 height 18
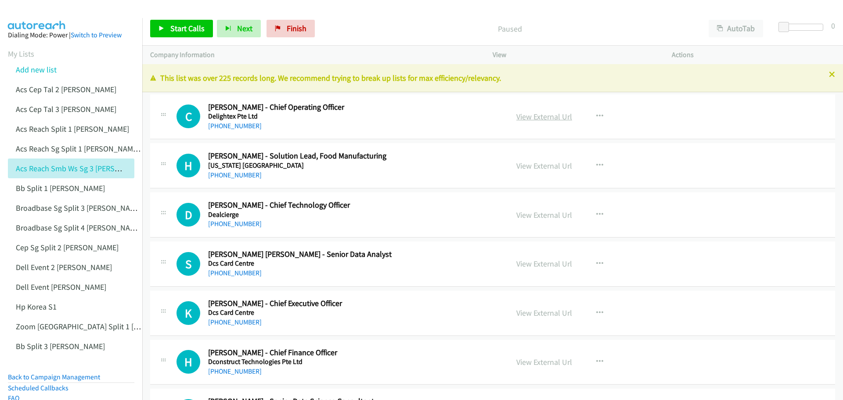
click at [524, 116] on link "View External Url" at bounding box center [544, 116] width 56 height 10
click at [534, 117] on link "View External Url" at bounding box center [544, 116] width 56 height 10
click at [193, 29] on span "Start Calls" at bounding box center [187, 28] width 34 height 10
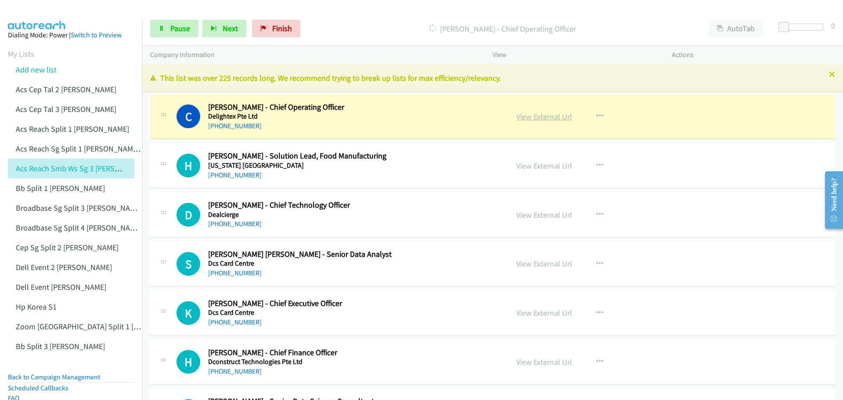
click at [531, 116] on link "View External Url" at bounding box center [544, 116] width 56 height 10
click at [176, 25] on span "Pause" at bounding box center [180, 28] width 20 height 10
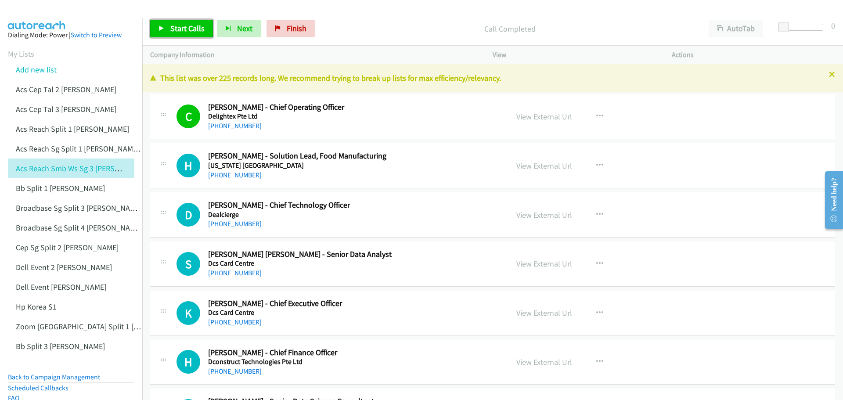
click at [186, 29] on span "Start Calls" at bounding box center [187, 28] width 34 height 10
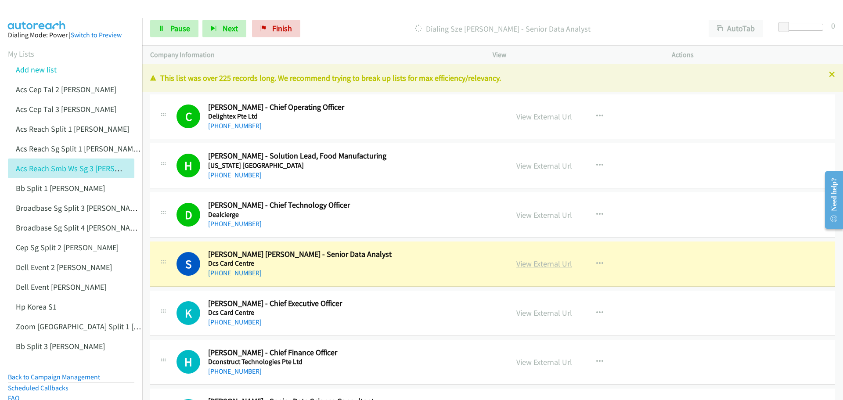
click at [550, 263] on link "View External Url" at bounding box center [544, 264] width 56 height 10
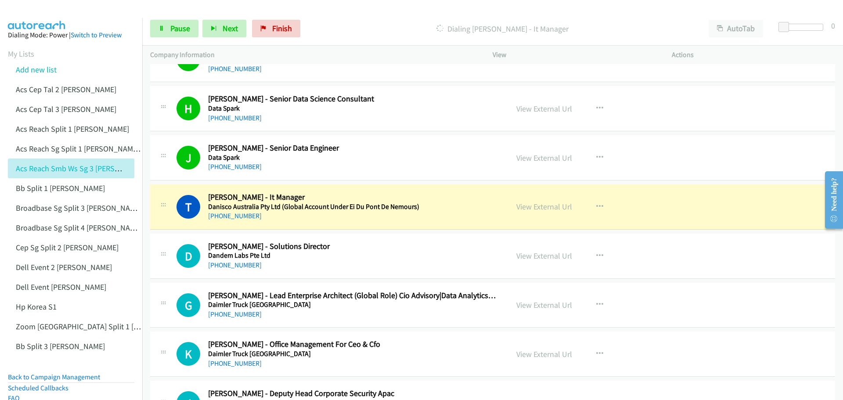
scroll to position [307, 0]
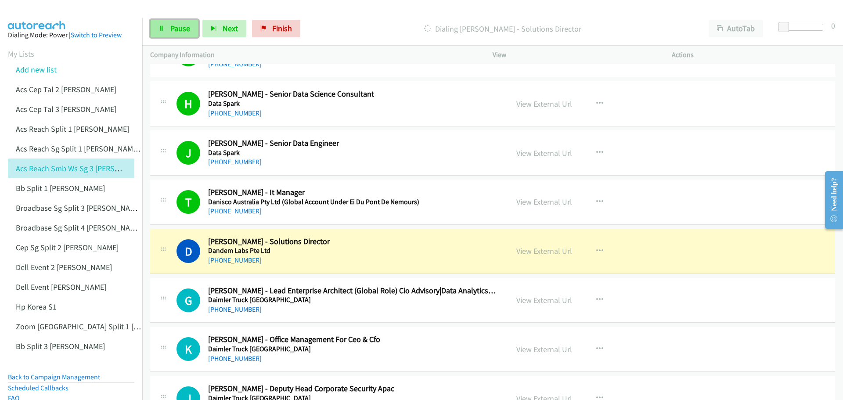
click at [182, 28] on span "Pause" at bounding box center [180, 28] width 20 height 10
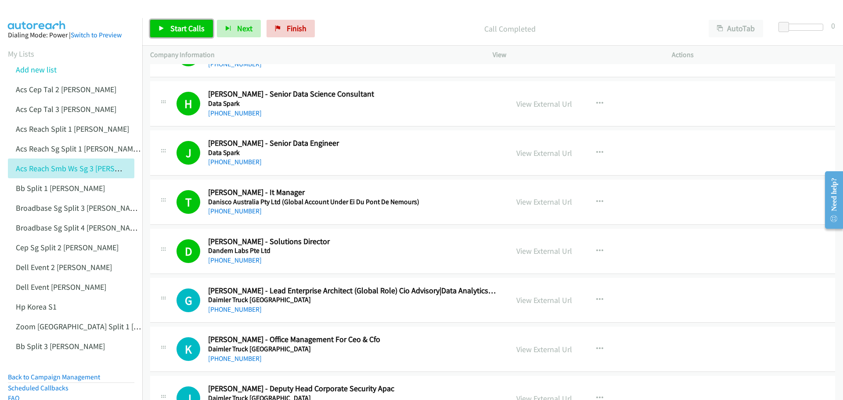
click at [176, 26] on span "Start Calls" at bounding box center [187, 28] width 34 height 10
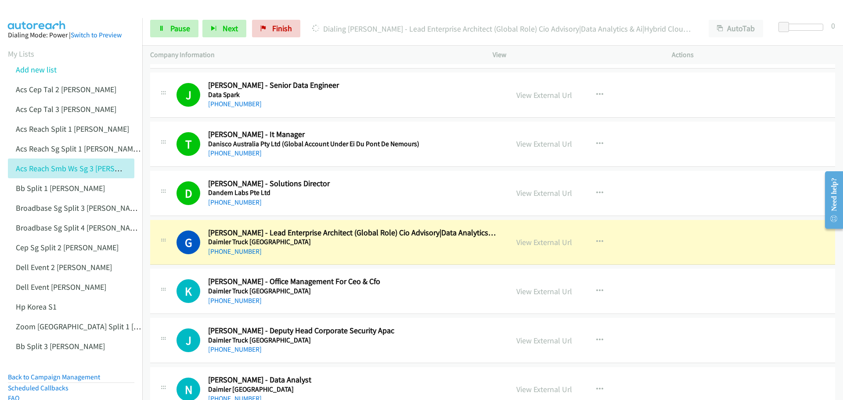
scroll to position [395, 0]
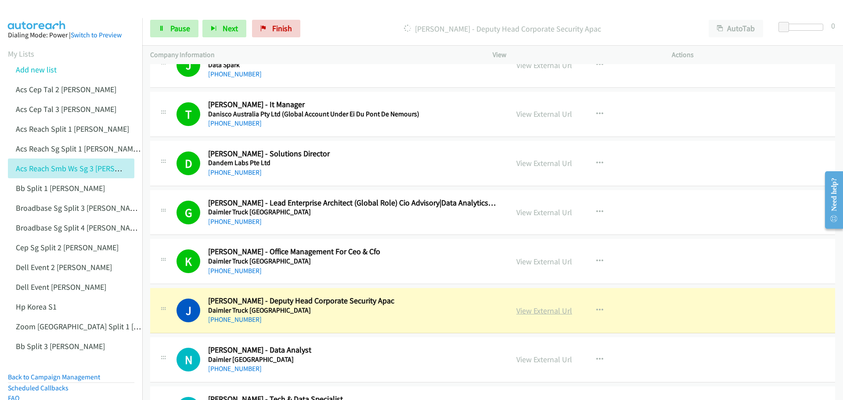
click at [547, 310] on link "View External Url" at bounding box center [544, 311] width 56 height 10
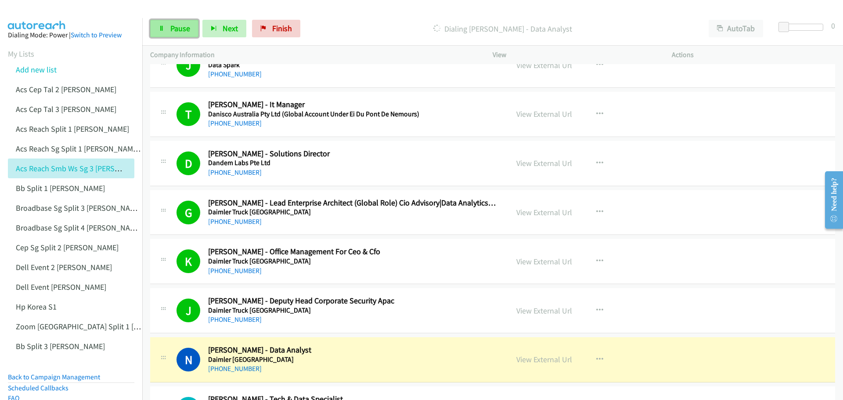
click at [177, 28] on span "Pause" at bounding box center [180, 28] width 20 height 10
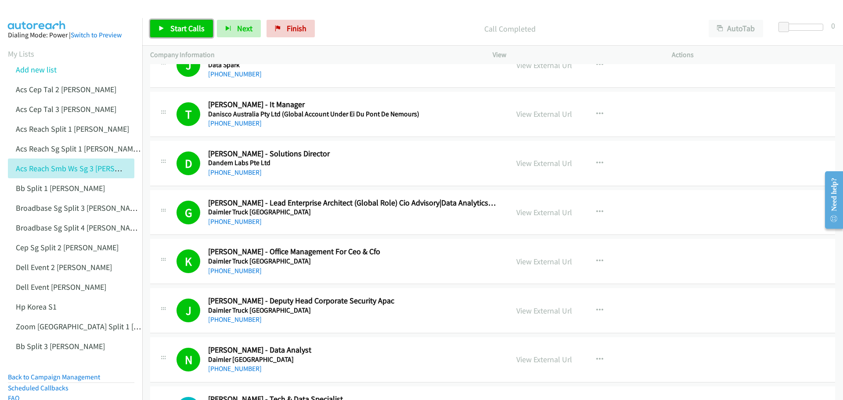
click at [165, 23] on link "Start Calls" at bounding box center [181, 29] width 63 height 18
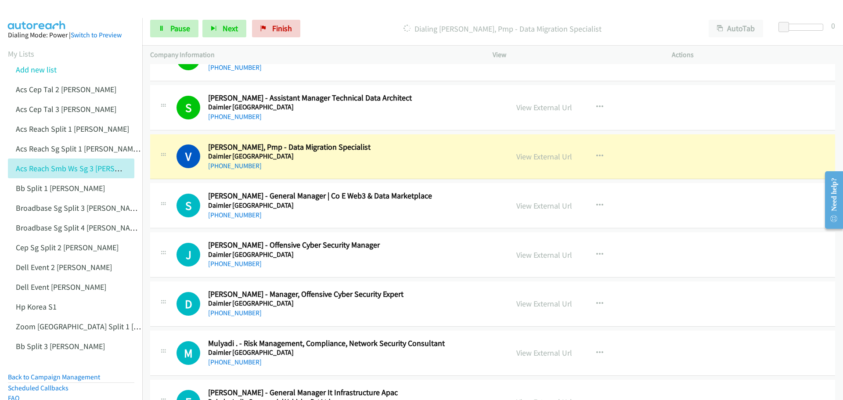
scroll to position [746, 0]
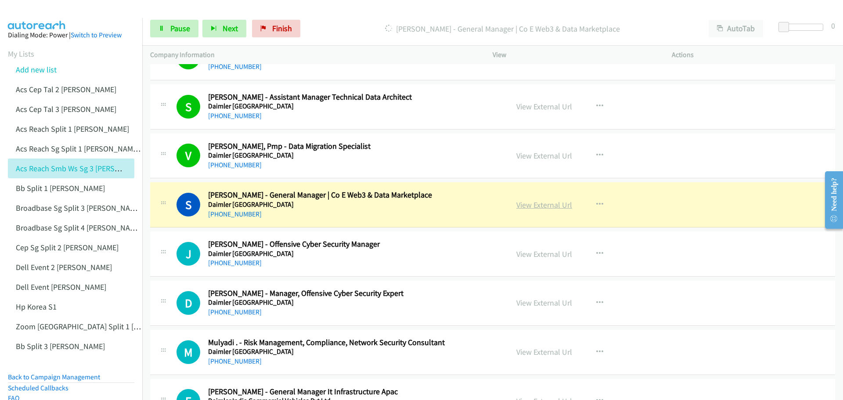
click at [538, 207] on link "View External Url" at bounding box center [544, 205] width 56 height 10
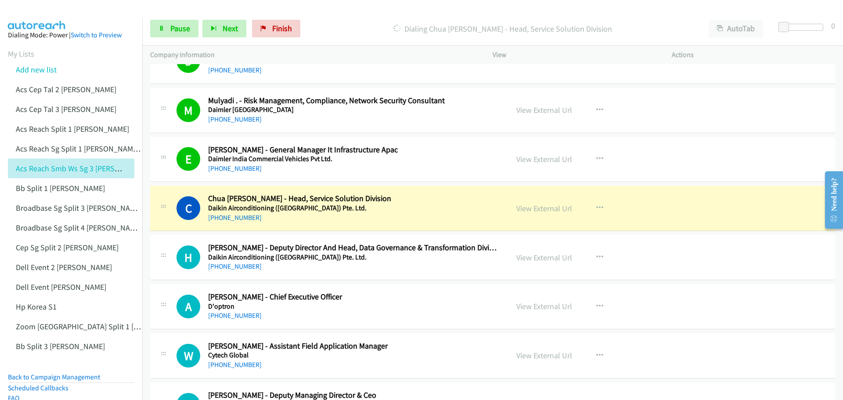
scroll to position [1010, 0]
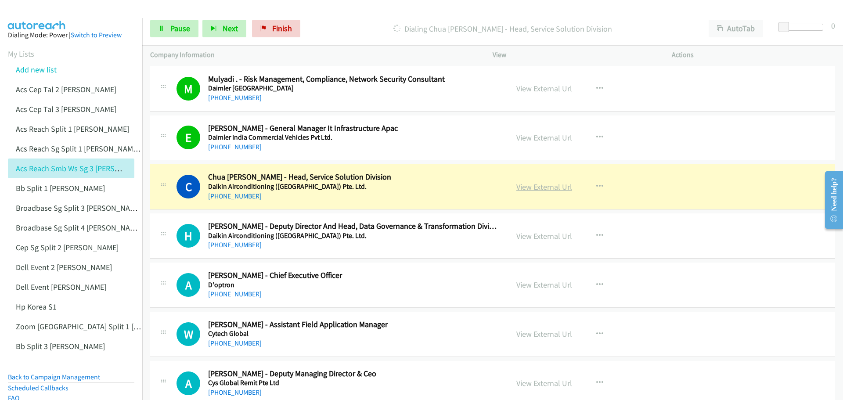
click at [534, 184] on link "View External Url" at bounding box center [544, 187] width 56 height 10
click at [181, 32] on span "Pause" at bounding box center [180, 28] width 20 height 10
